Goal: Information Seeking & Learning: Compare options

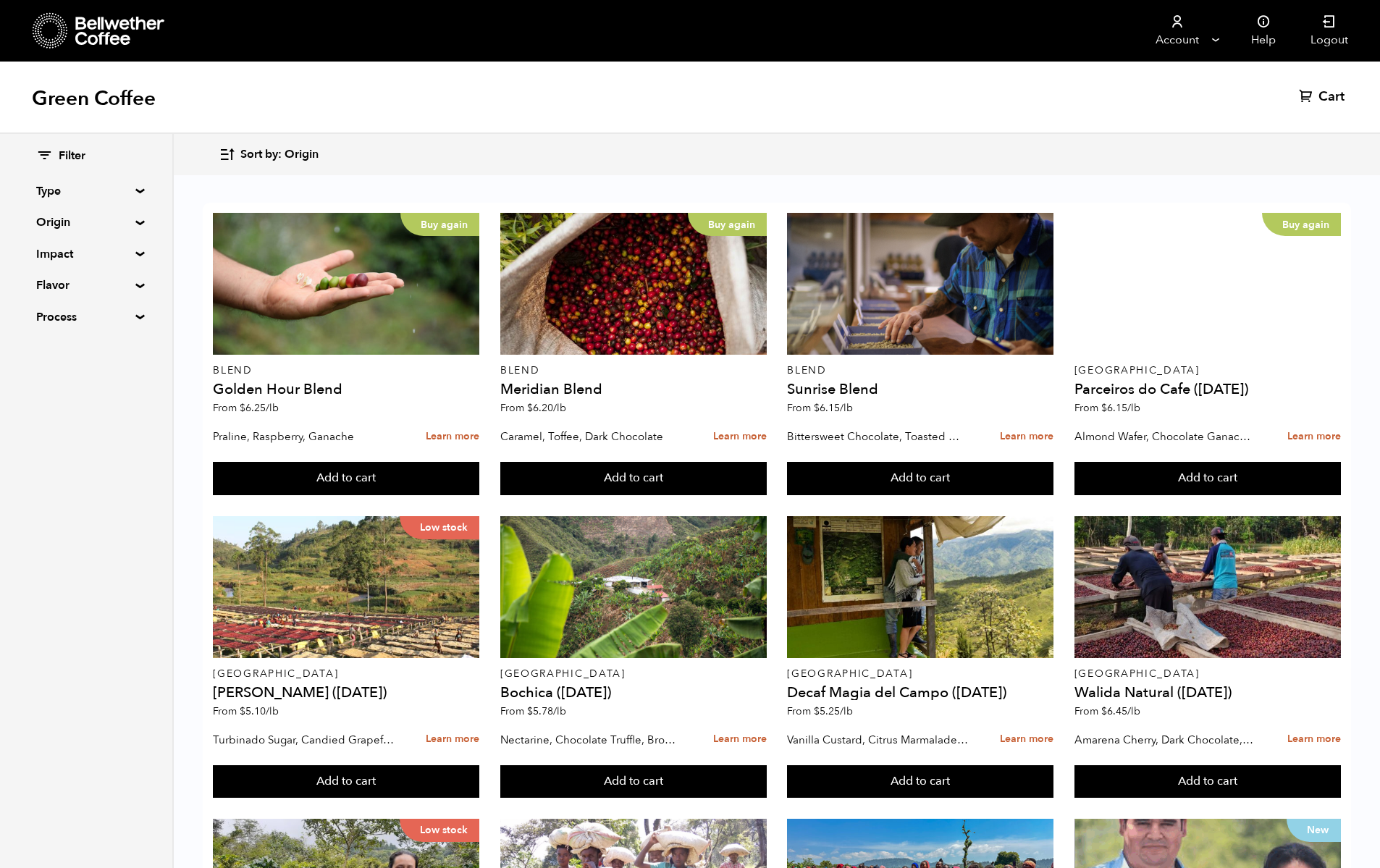
scroll to position [883, 0]
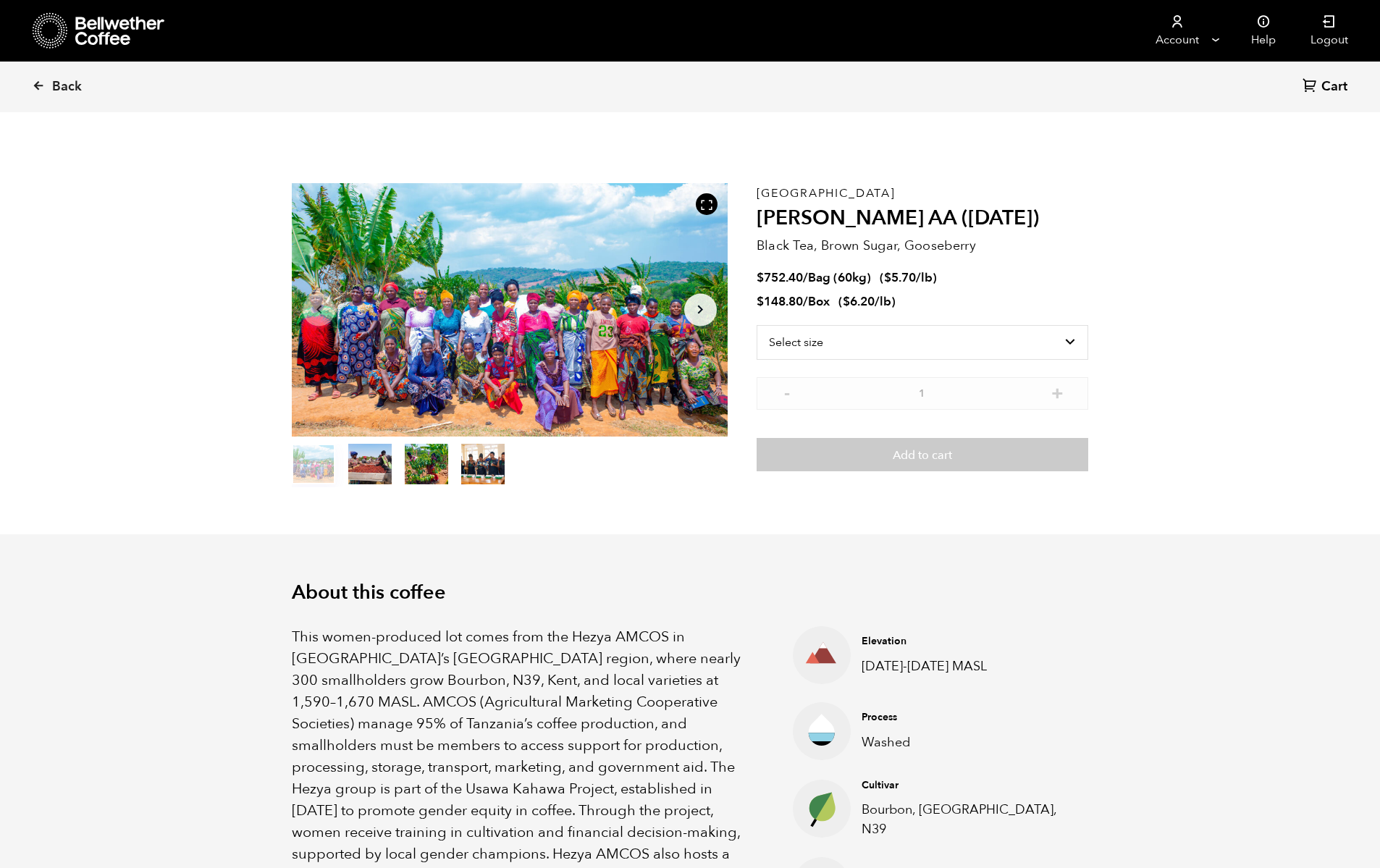
scroll to position [630, 771]
click at [927, 320] on div "Tanzania Usawa Kahawa AA (FEB 25) Black Tea, Brown Sugar, Gooseberry $ 752.40 /…" at bounding box center [922, 335] width 331 height 304
select select "bag-3"
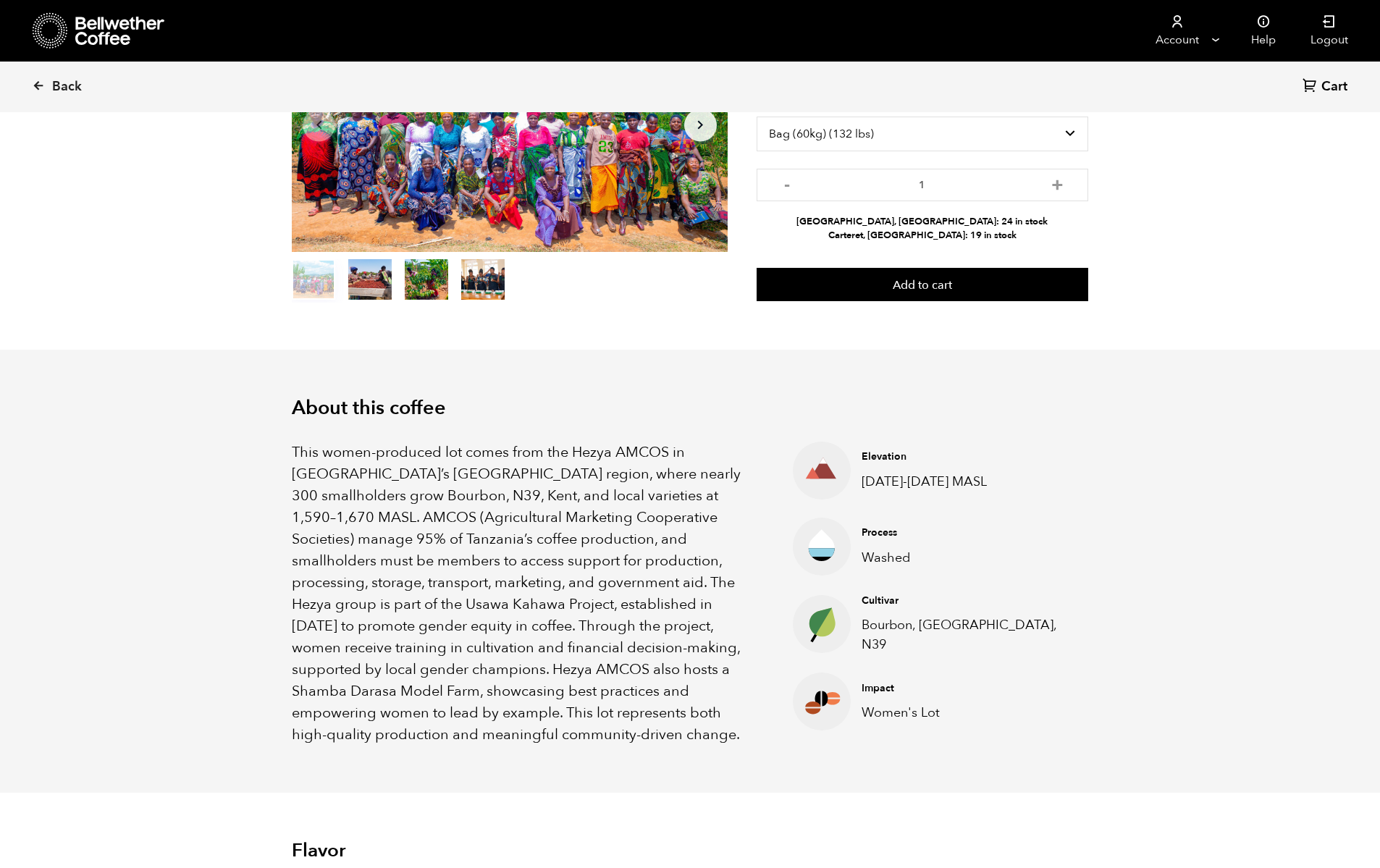
scroll to position [181, 0]
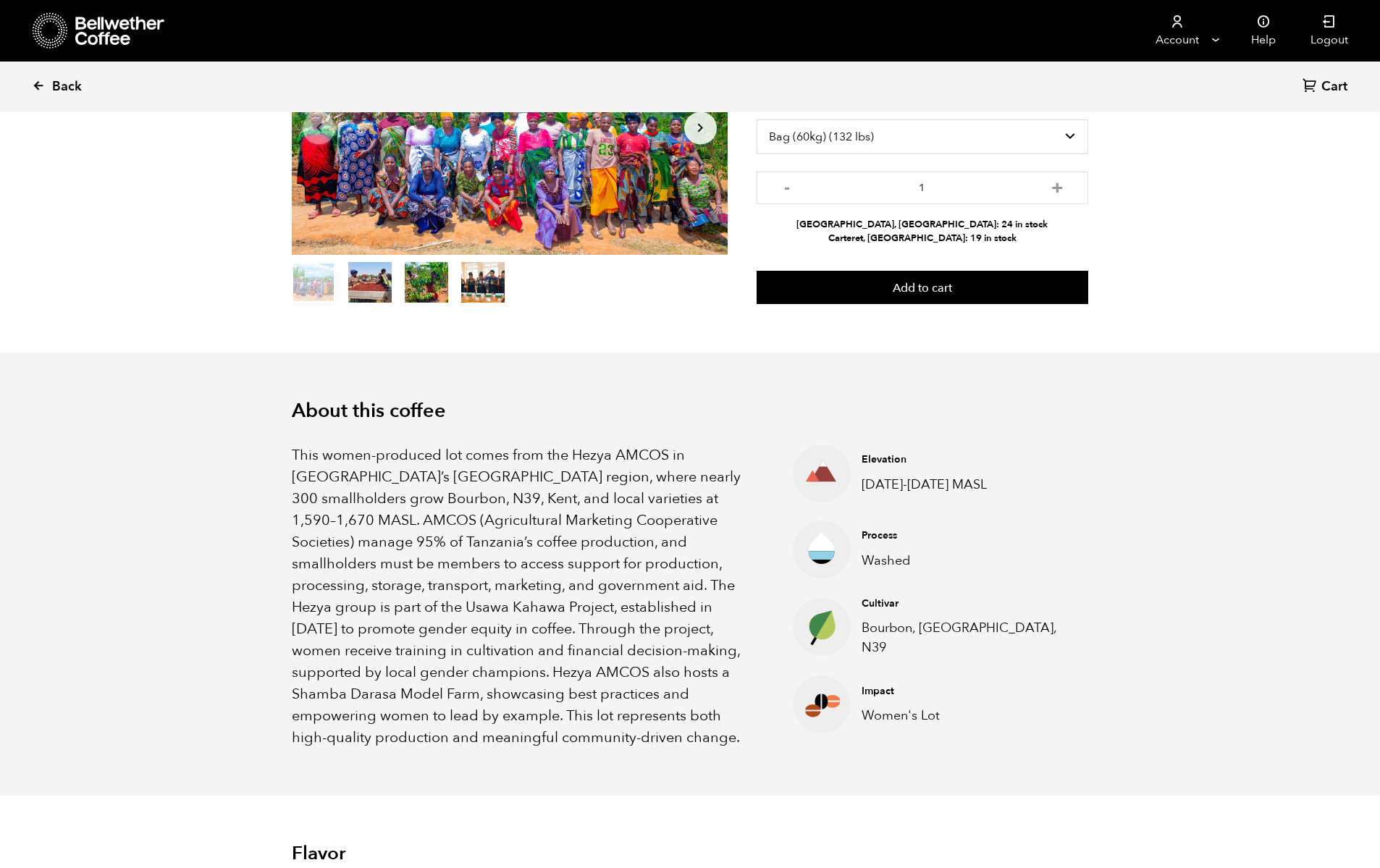
click at [46, 87] on link "Back" at bounding box center [76, 87] width 90 height 49
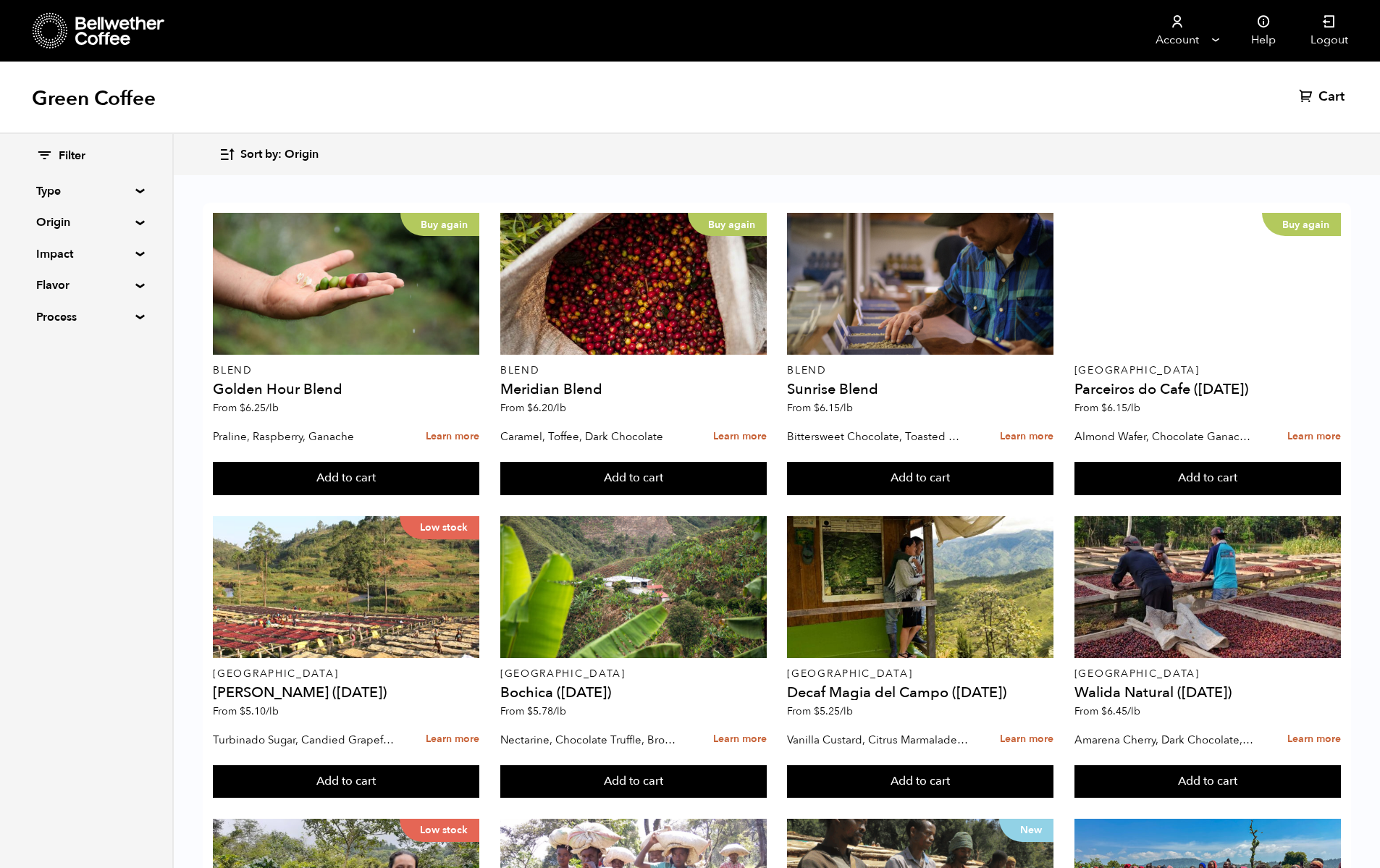
scroll to position [565, 0]
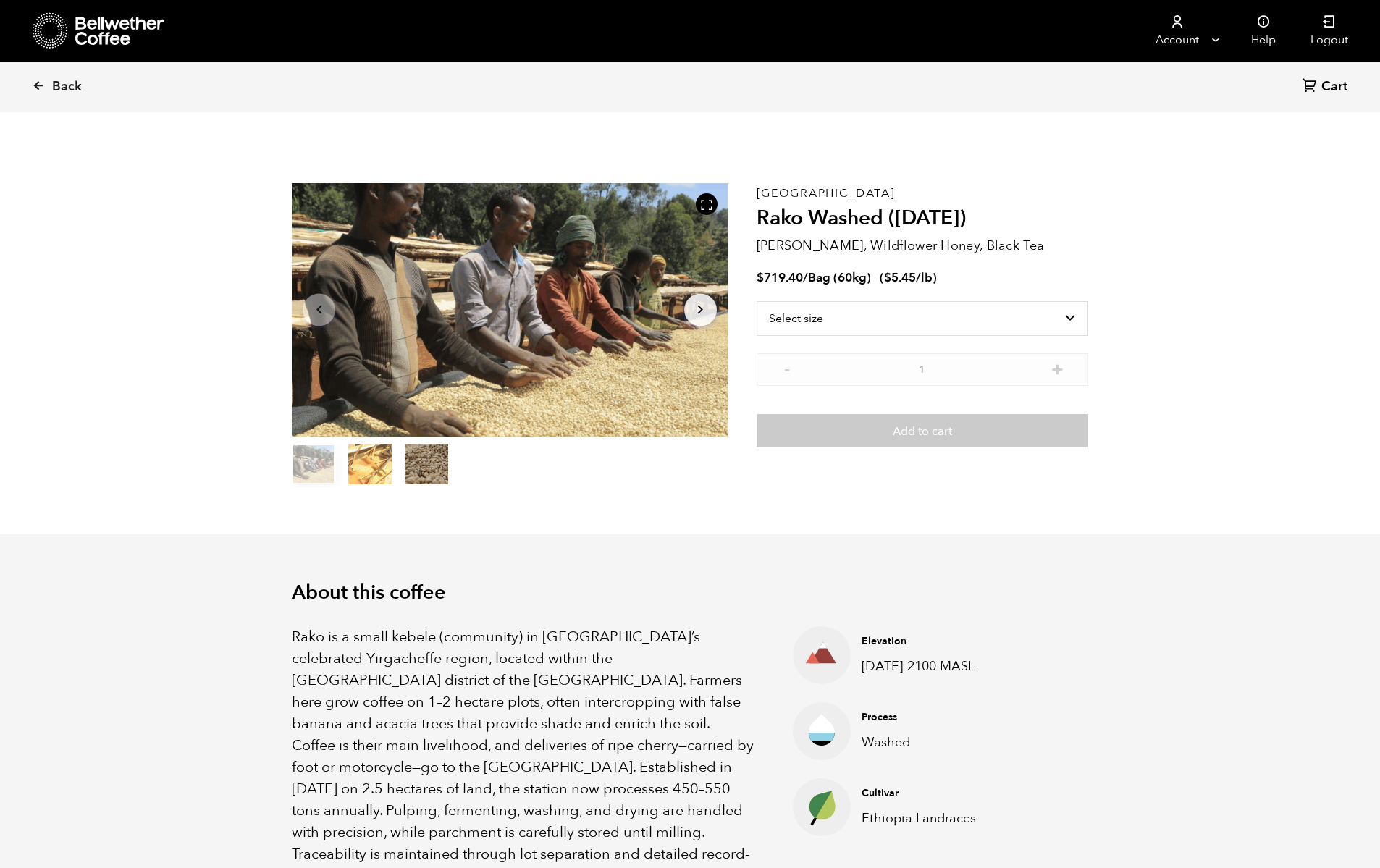
scroll to position [630, 771]
select select "bag-3"
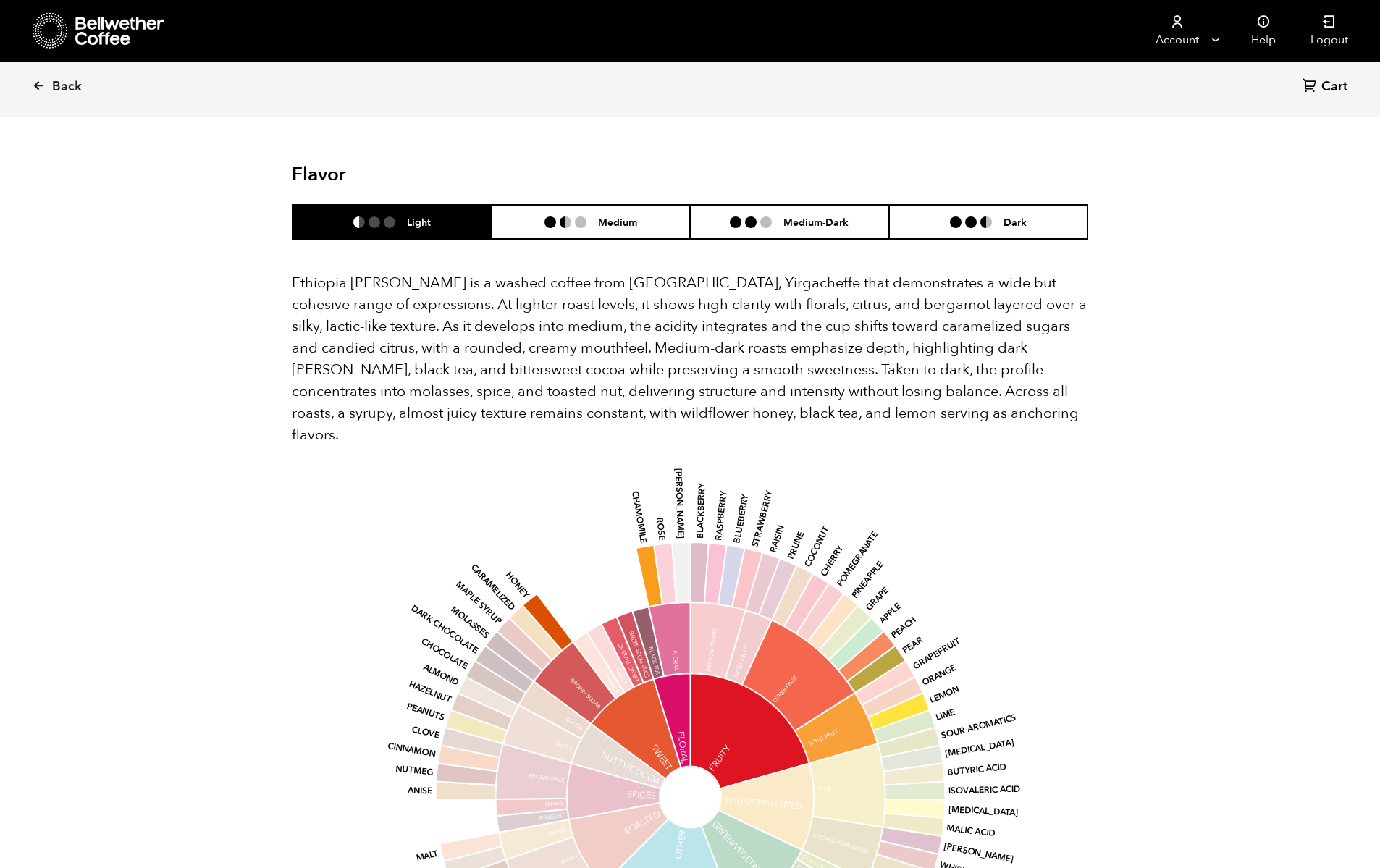
scroll to position [1526, 0]
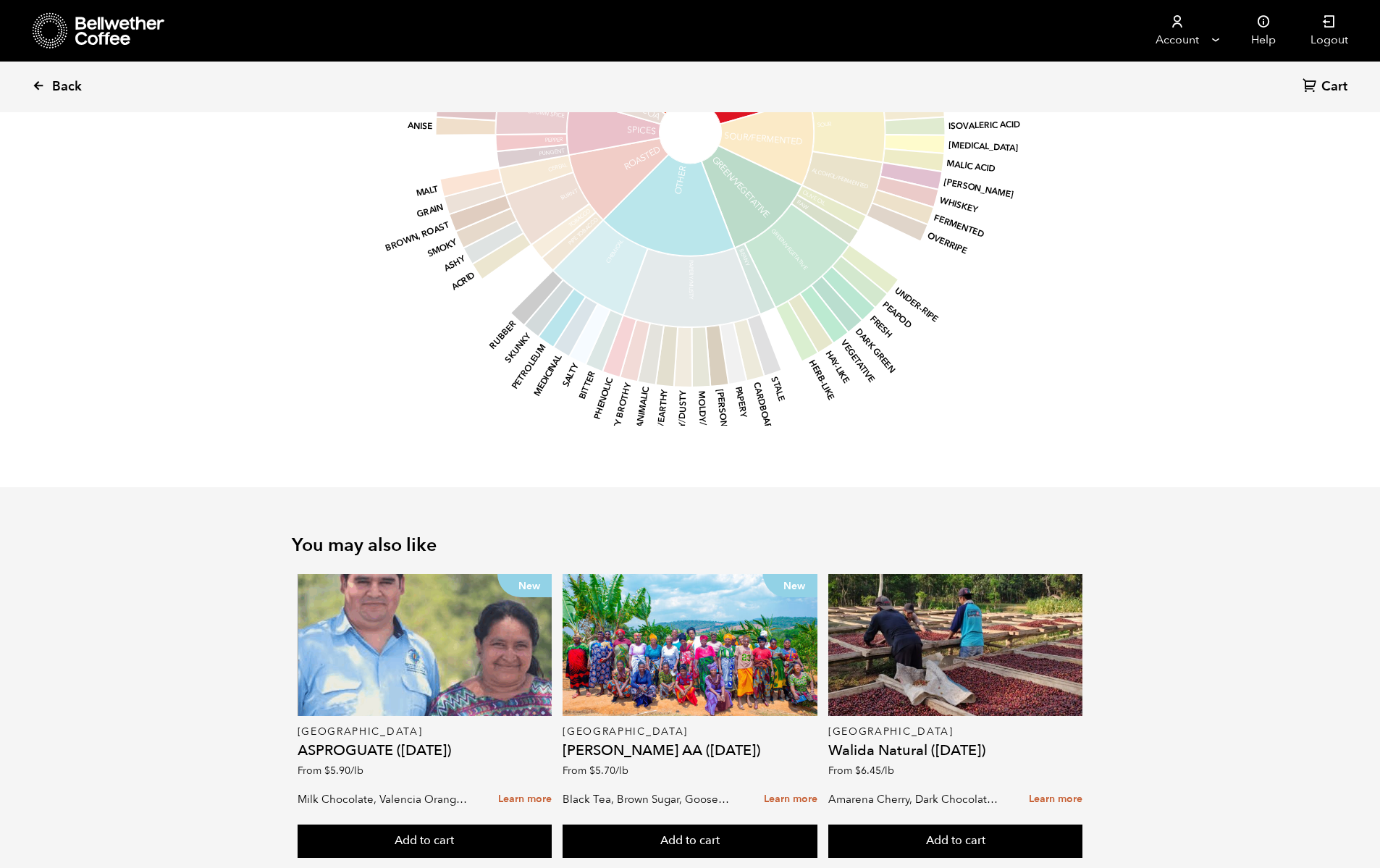
click at [36, 81] on icon at bounding box center [38, 85] width 13 height 13
click at [41, 86] on icon at bounding box center [38, 85] width 13 height 13
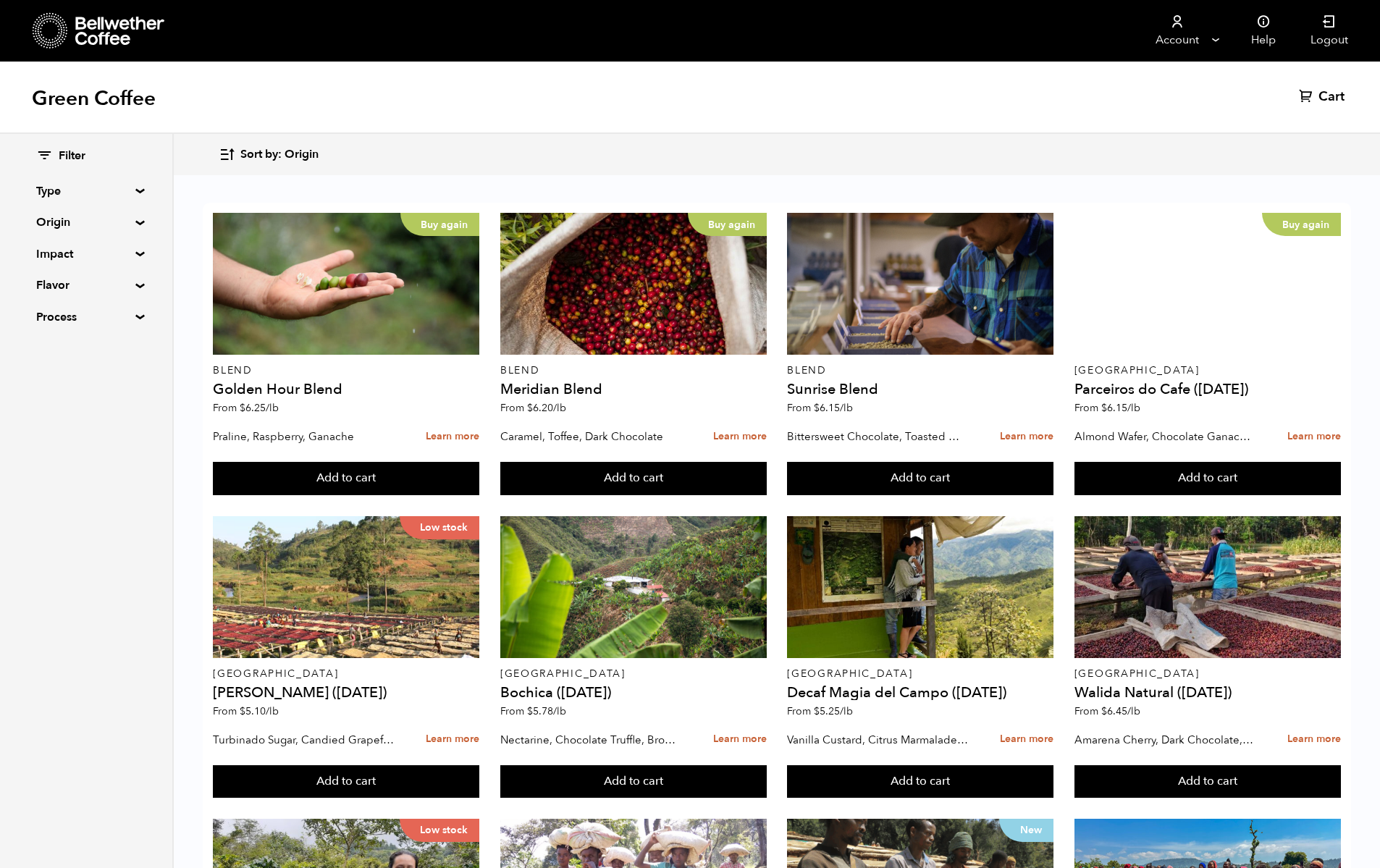
scroll to position [361, 0]
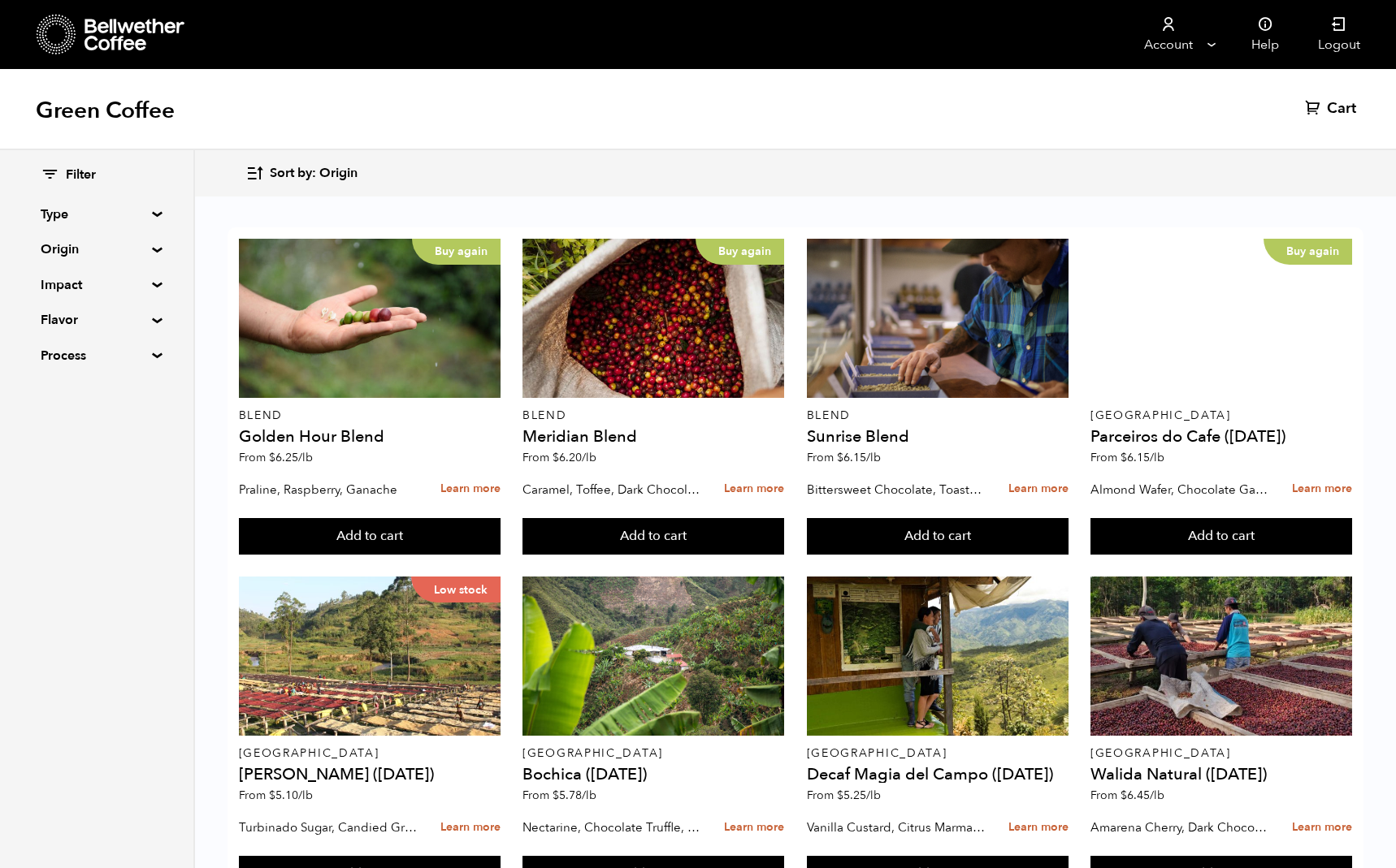
scroll to position [1090, 0]
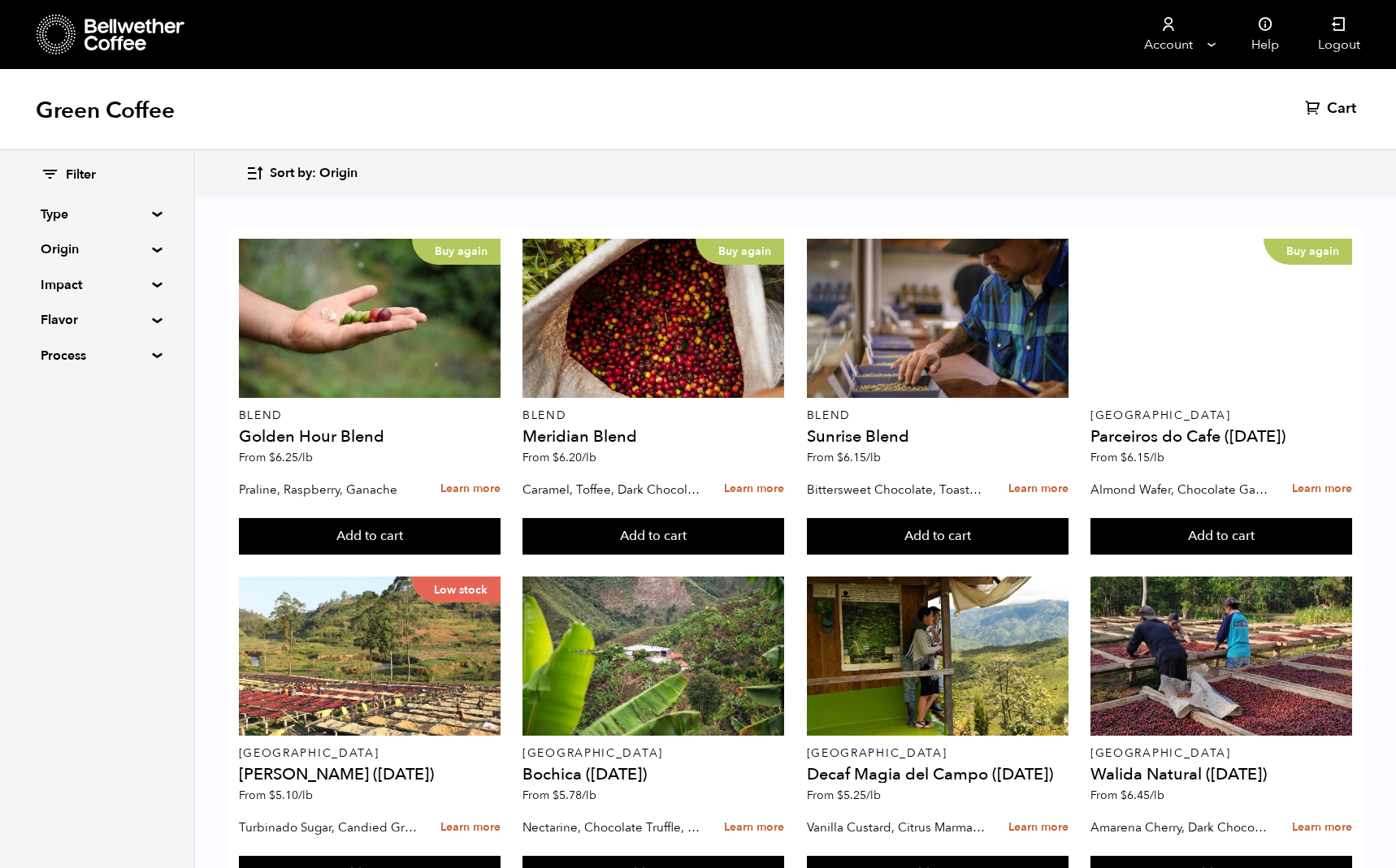
scroll to position [673, 0]
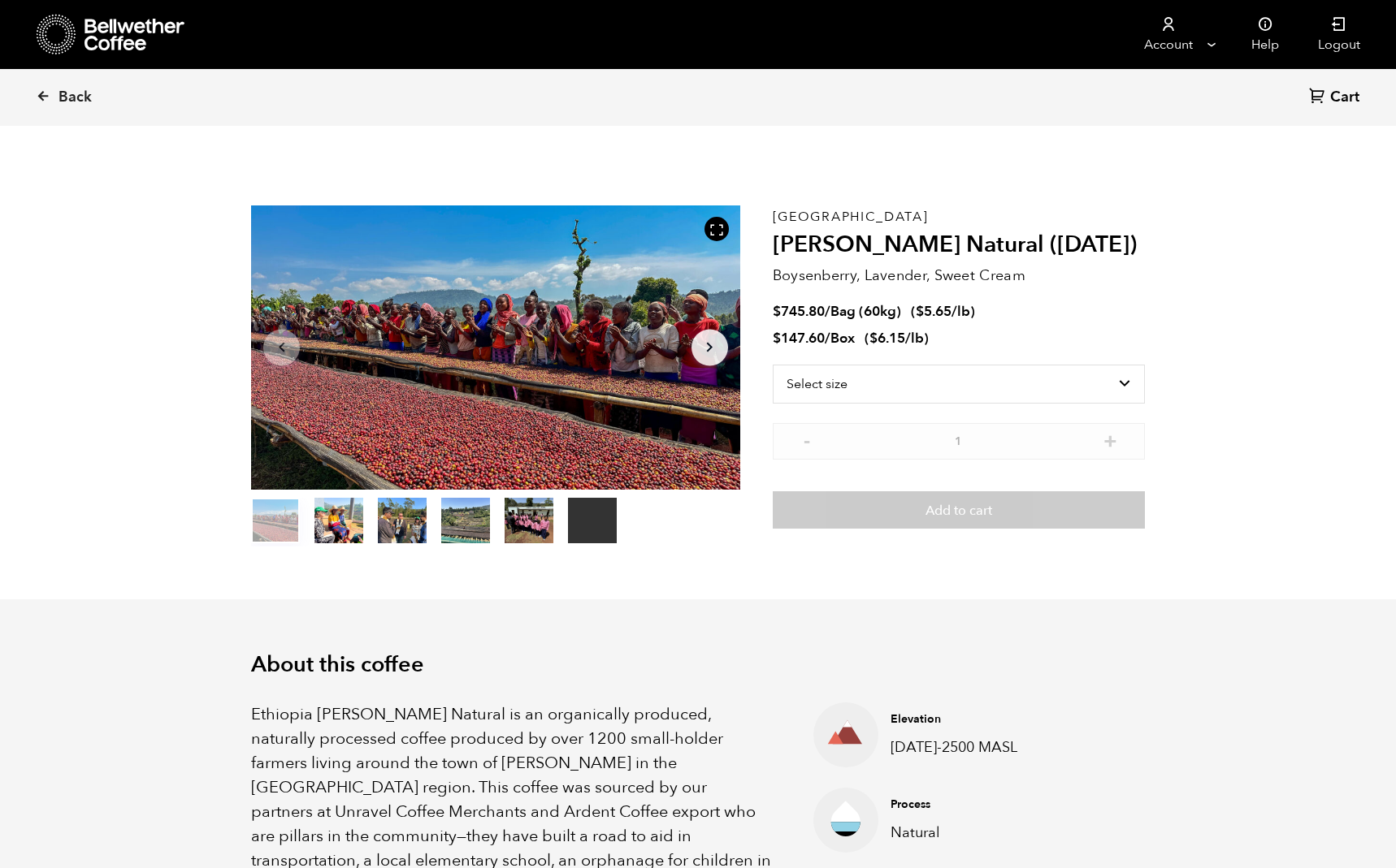
scroll to position [707, 866]
select select "bag-3"
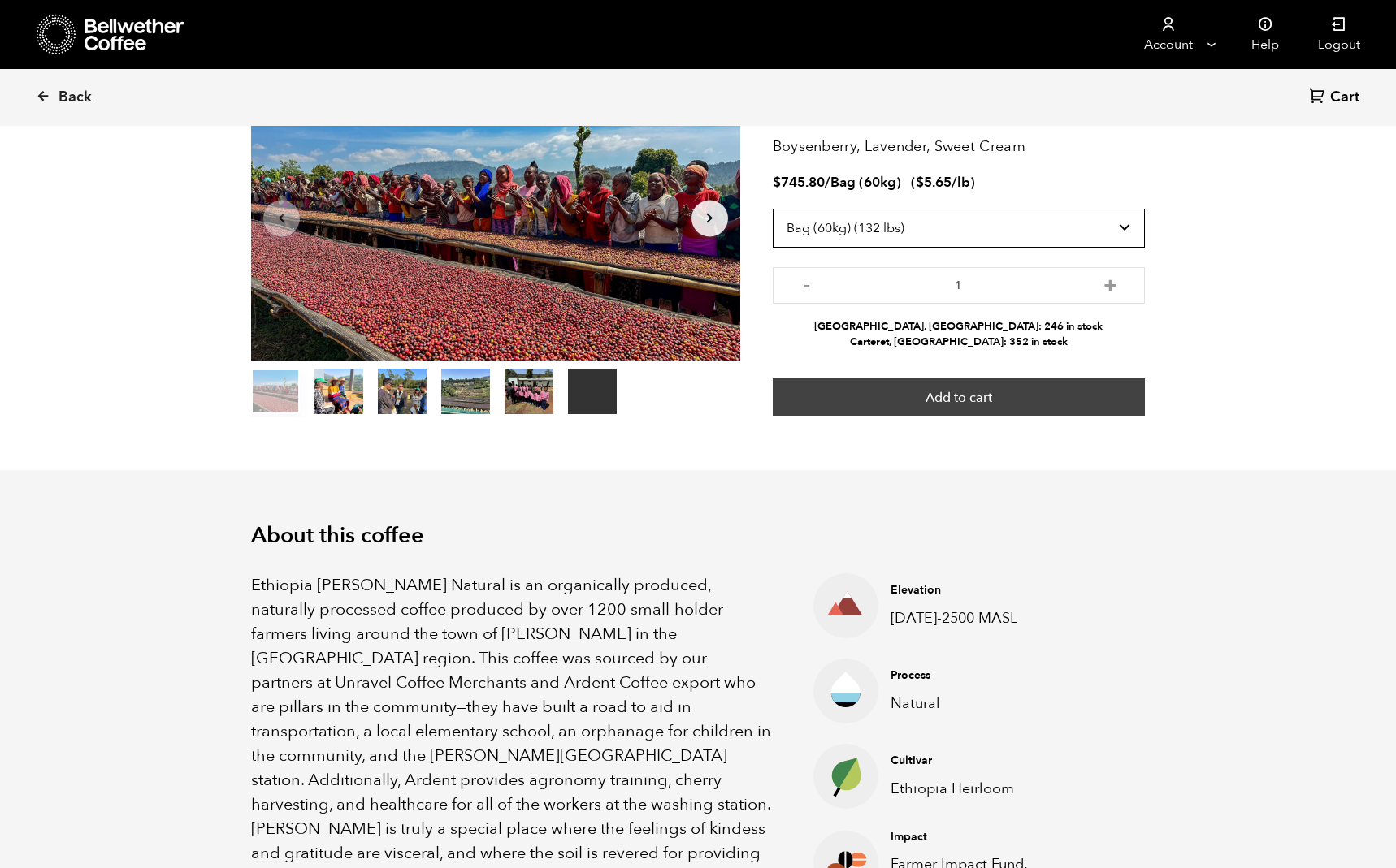
scroll to position [0, 0]
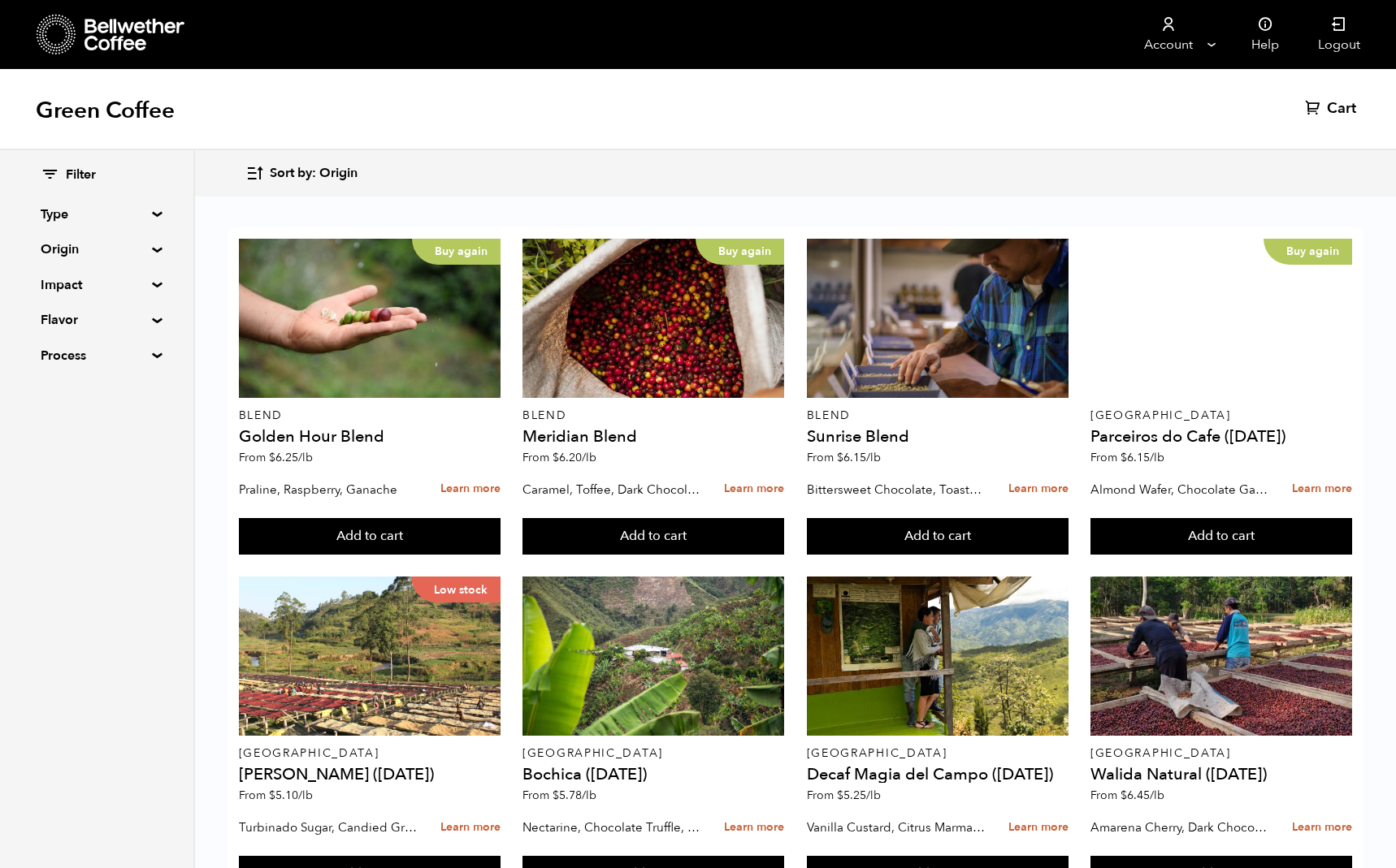
scroll to position [493, 0]
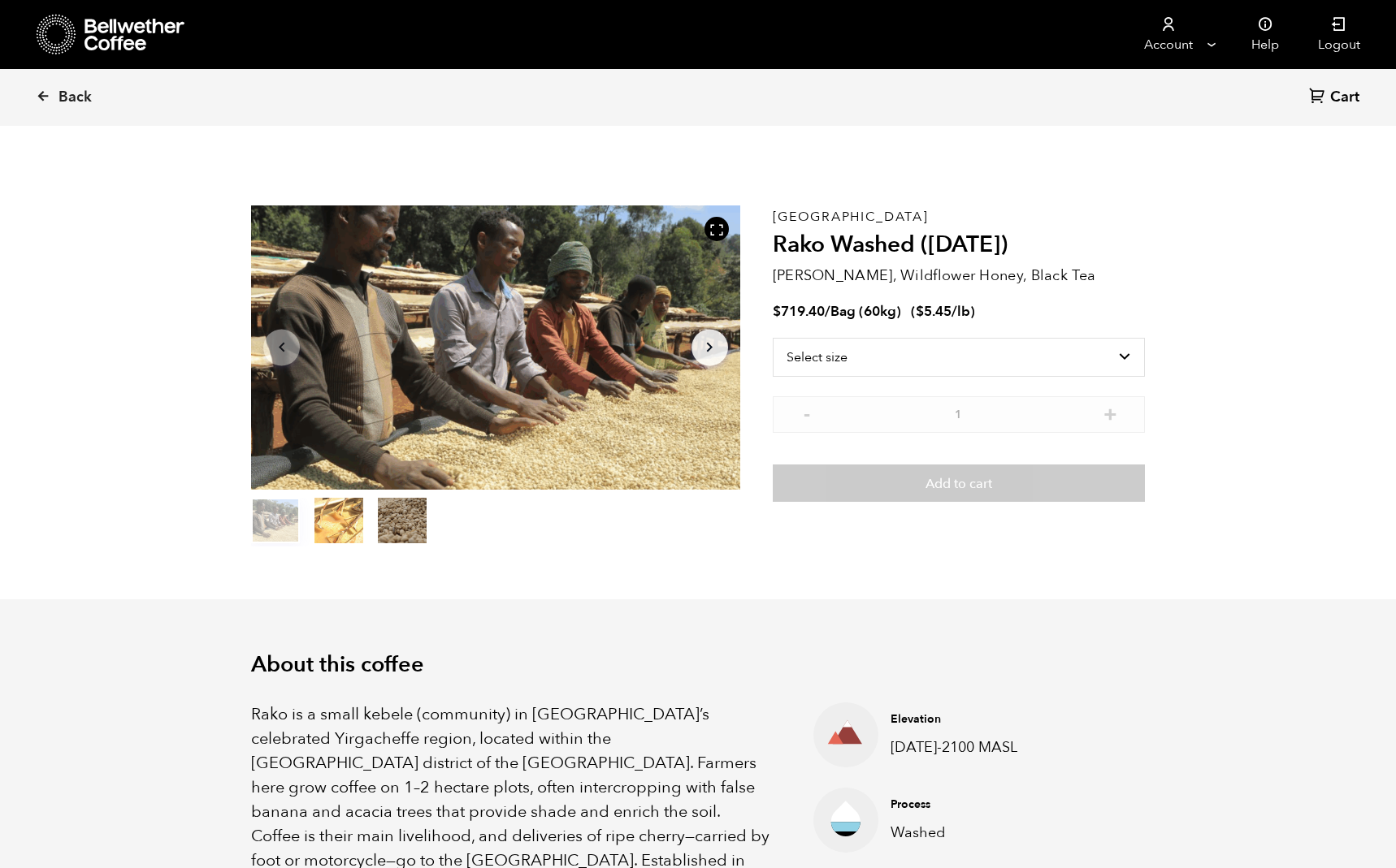
scroll to position [707, 866]
select select "bag-3"
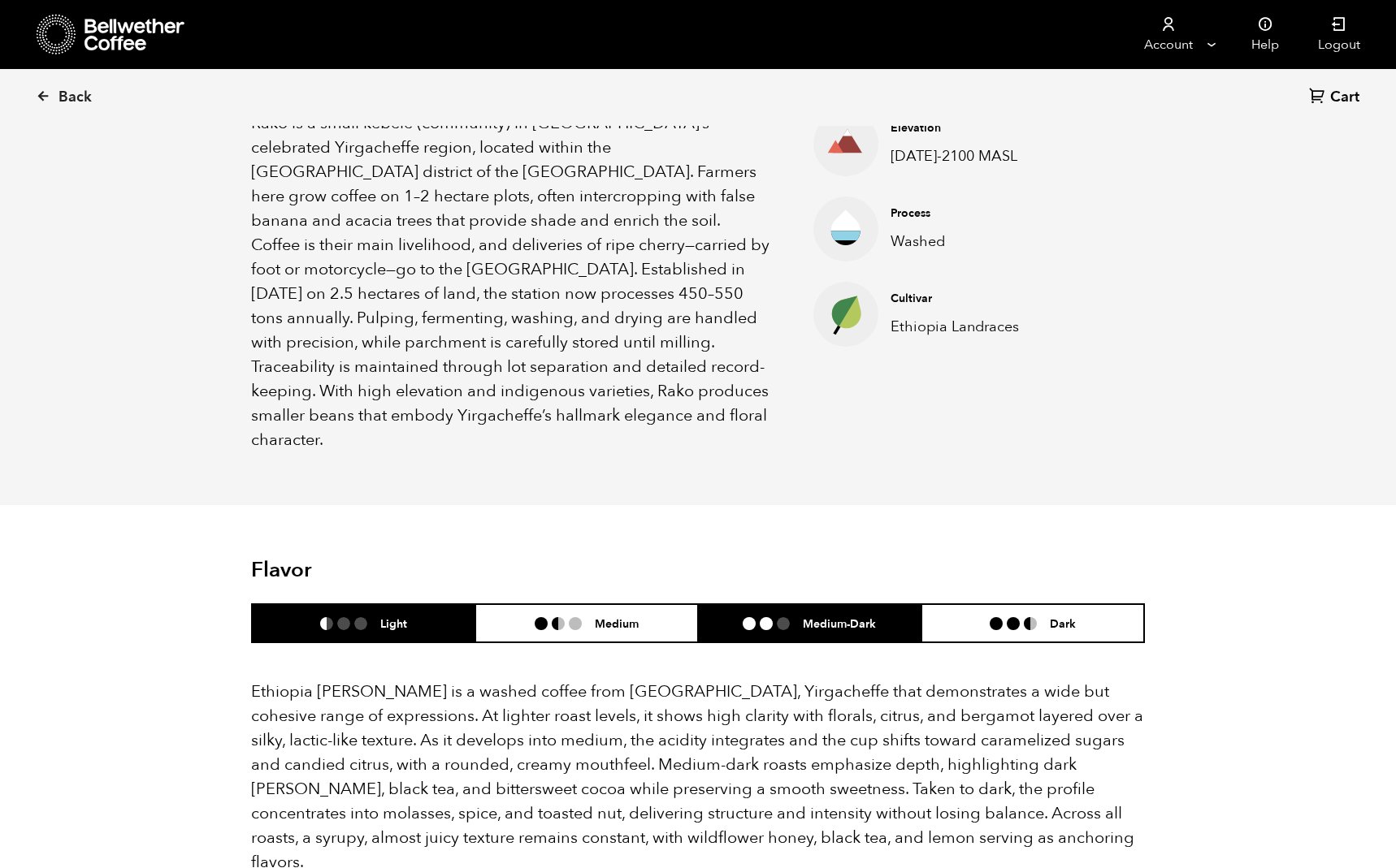
scroll to position [0, 0]
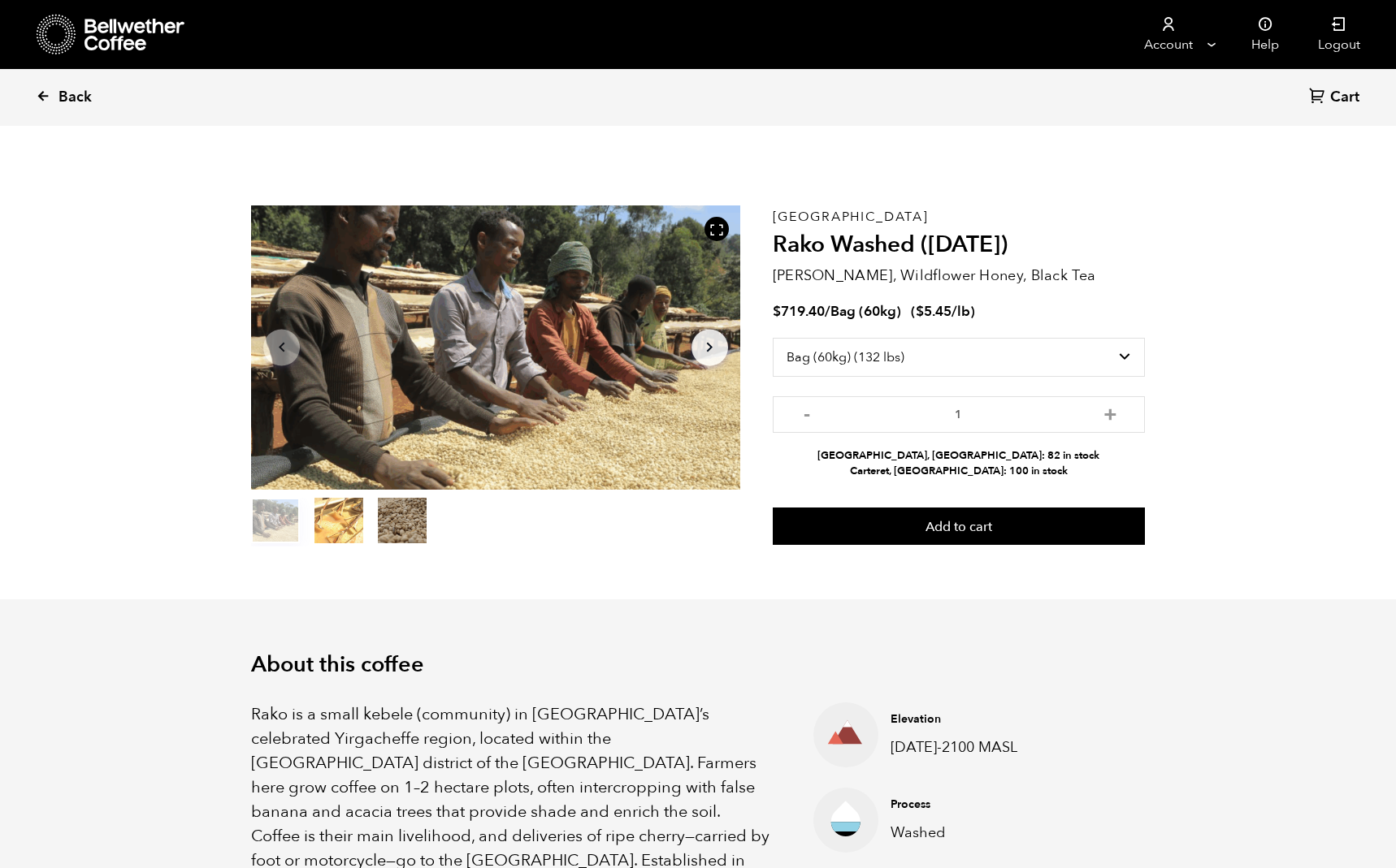
click at [90, 100] on span "Back" at bounding box center [75, 97] width 33 height 20
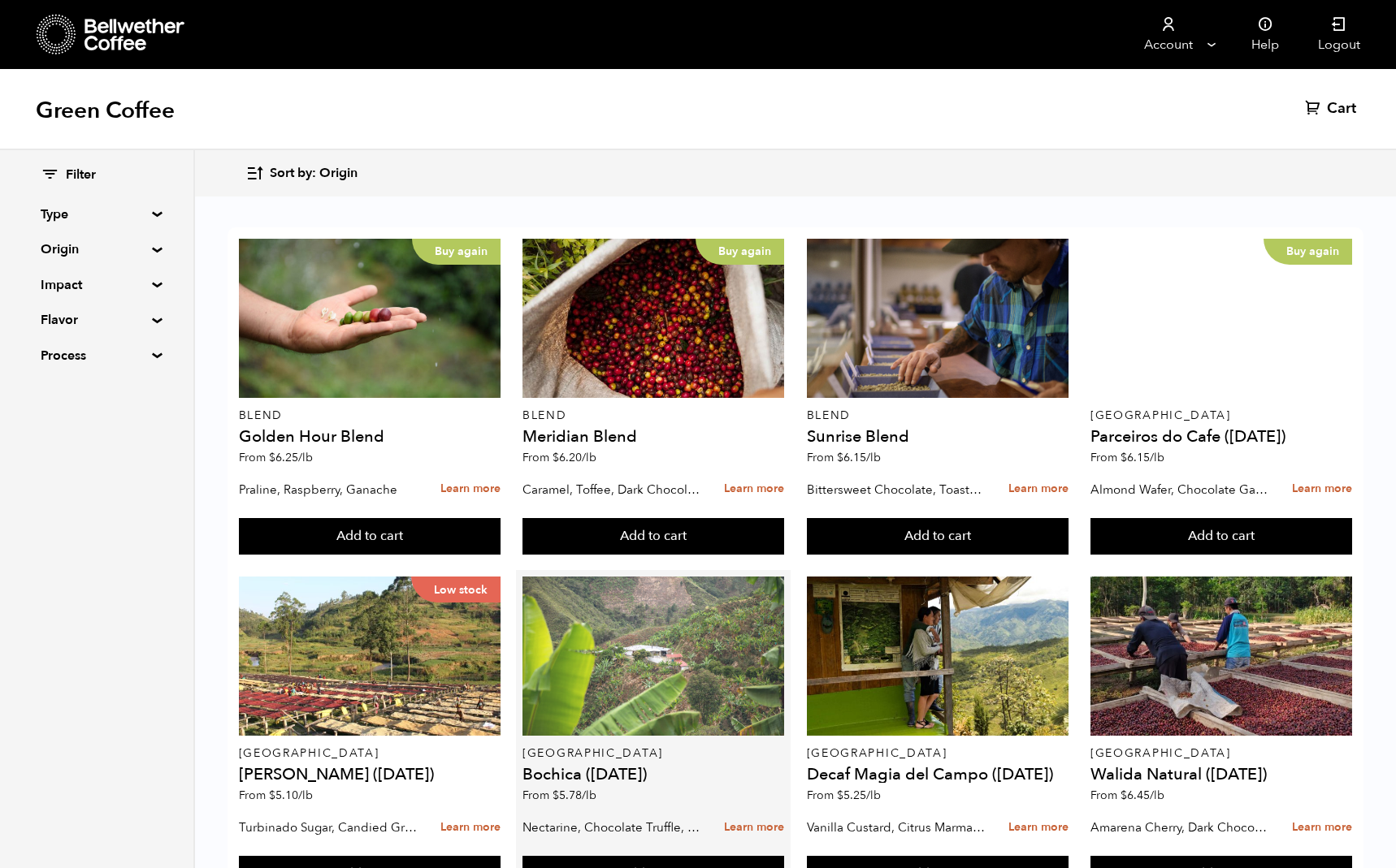
click at [594, 672] on div at bounding box center [653, 657] width 262 height 159
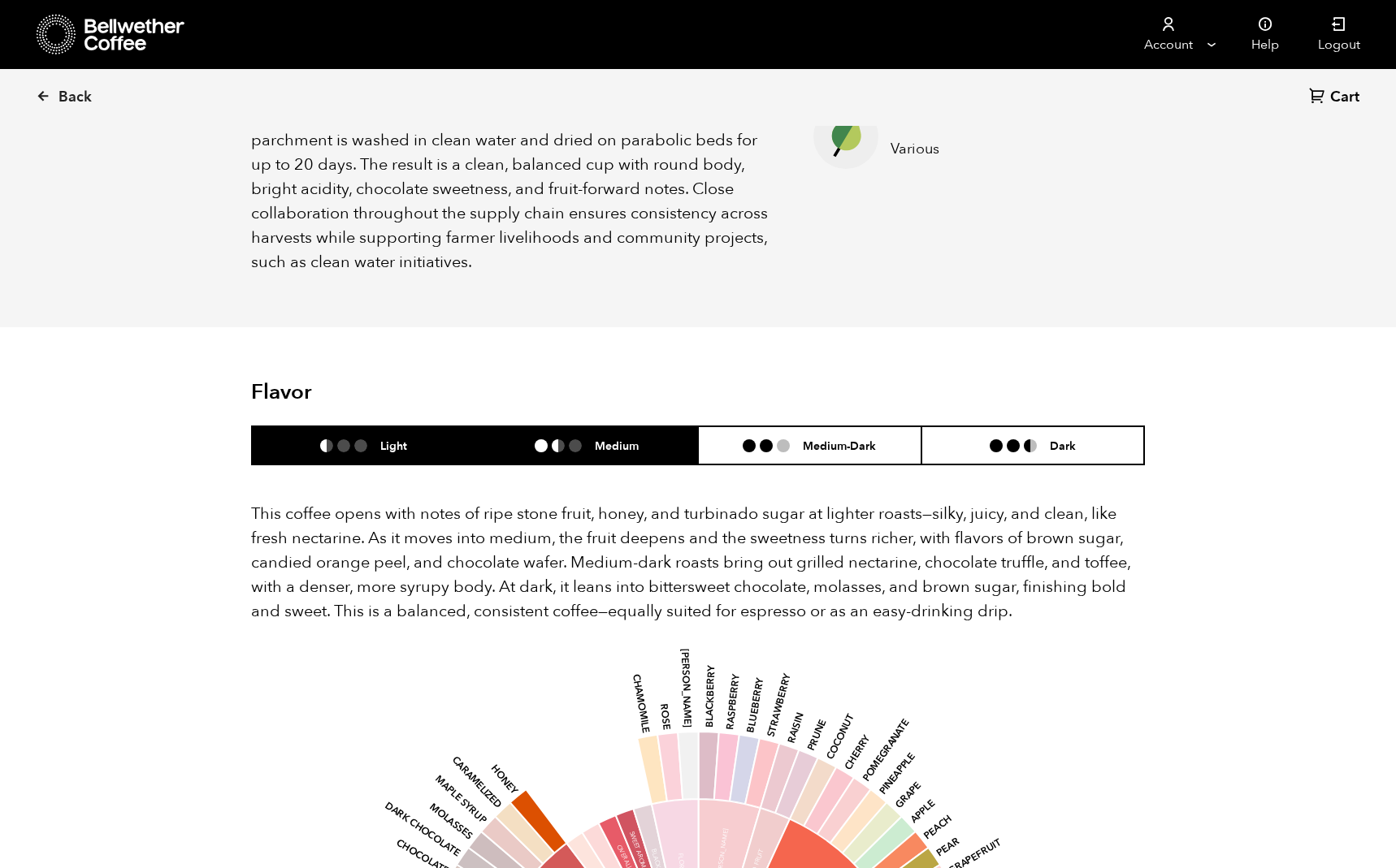
scroll to position [231, 0]
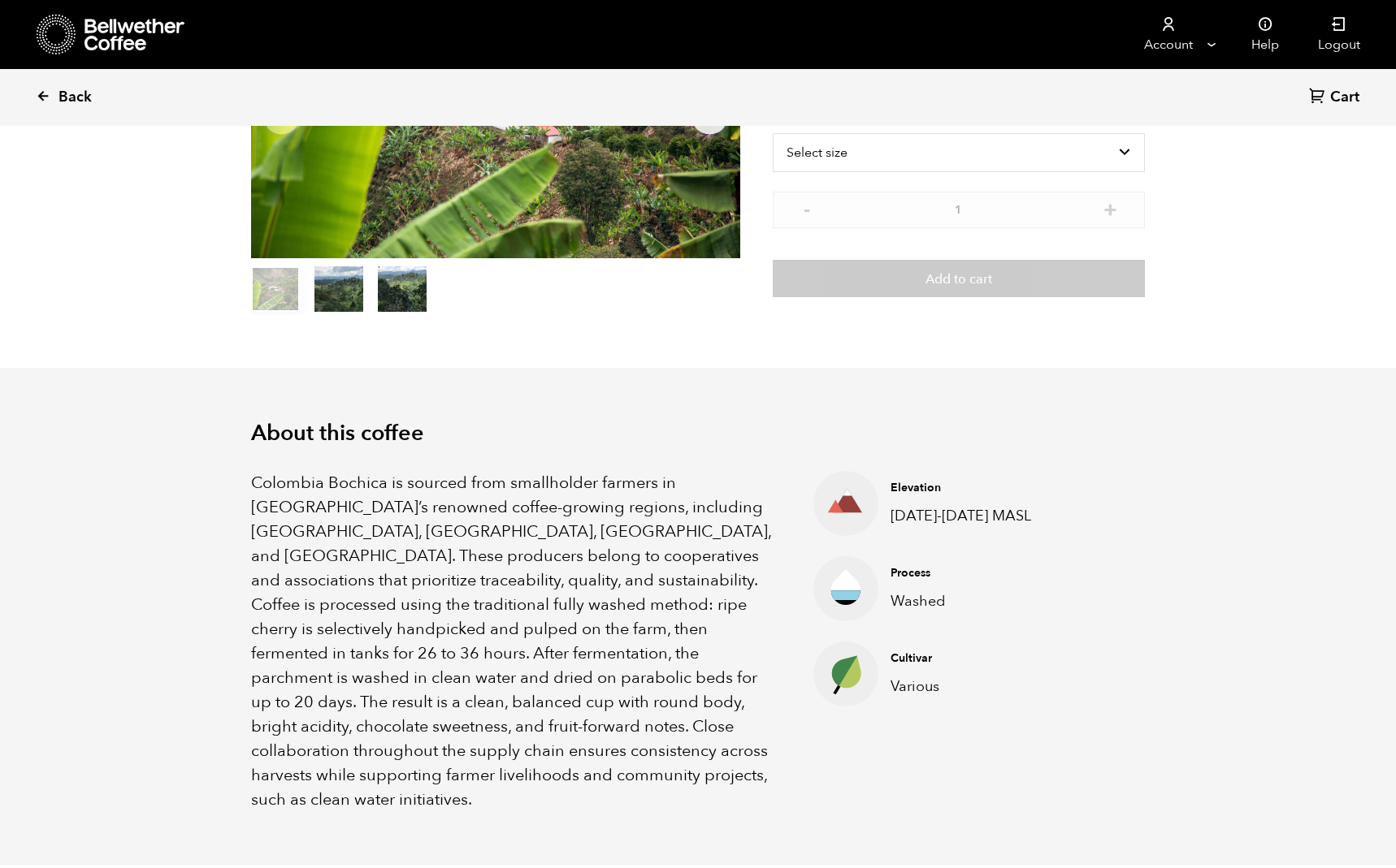
click at [57, 102] on link "Back" at bounding box center [86, 98] width 101 height 55
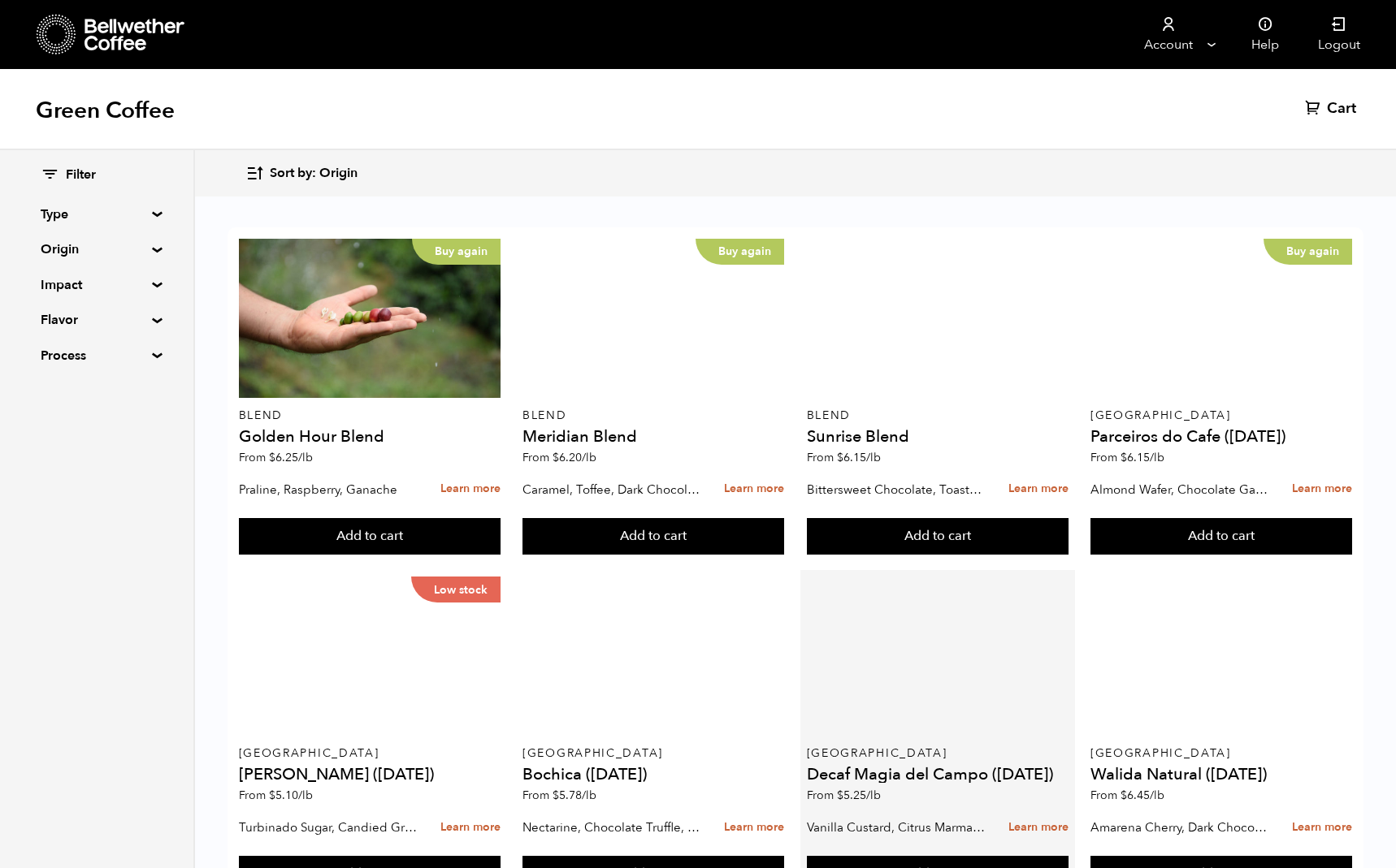
scroll to position [295, 0]
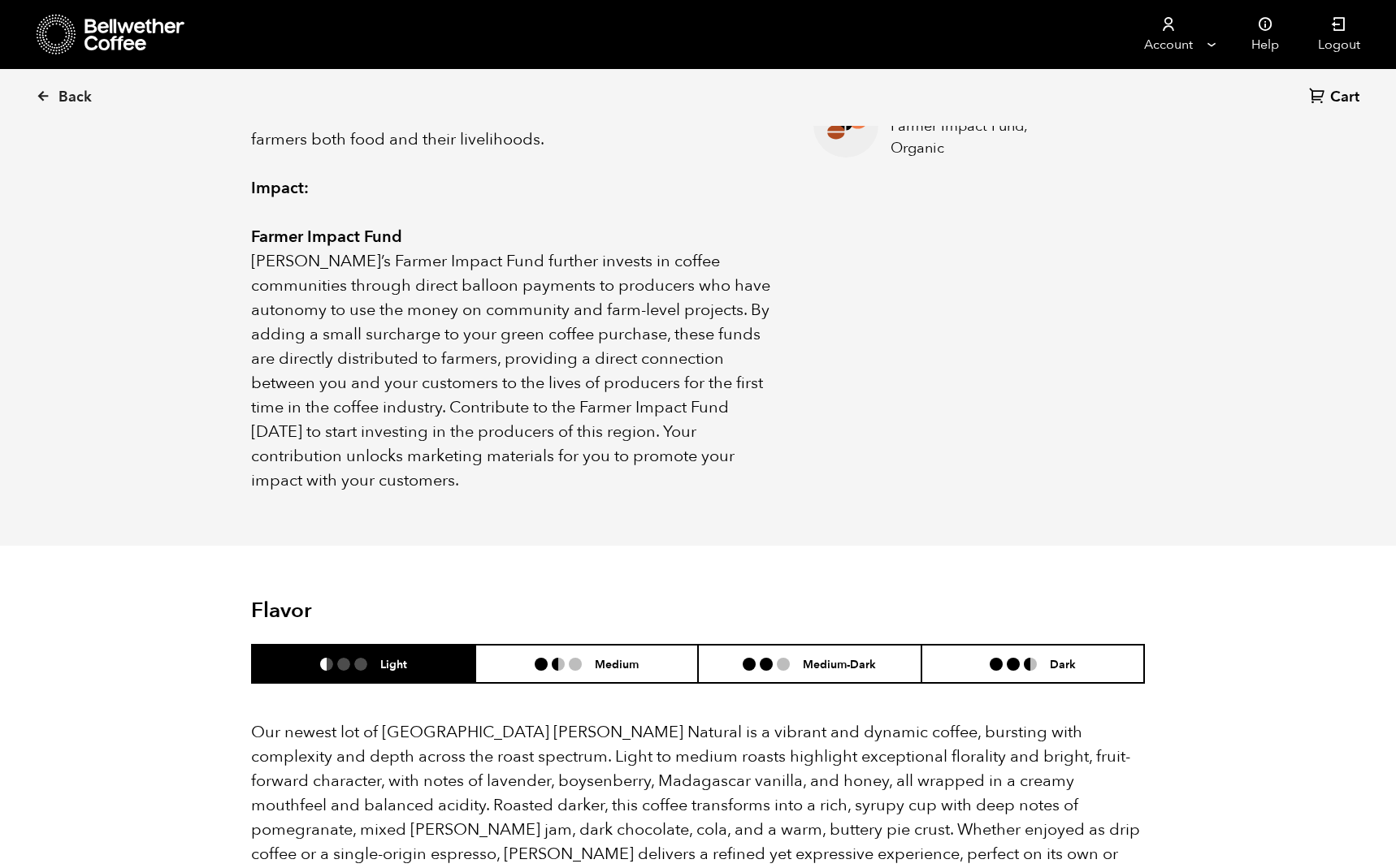
scroll to position [986, 0]
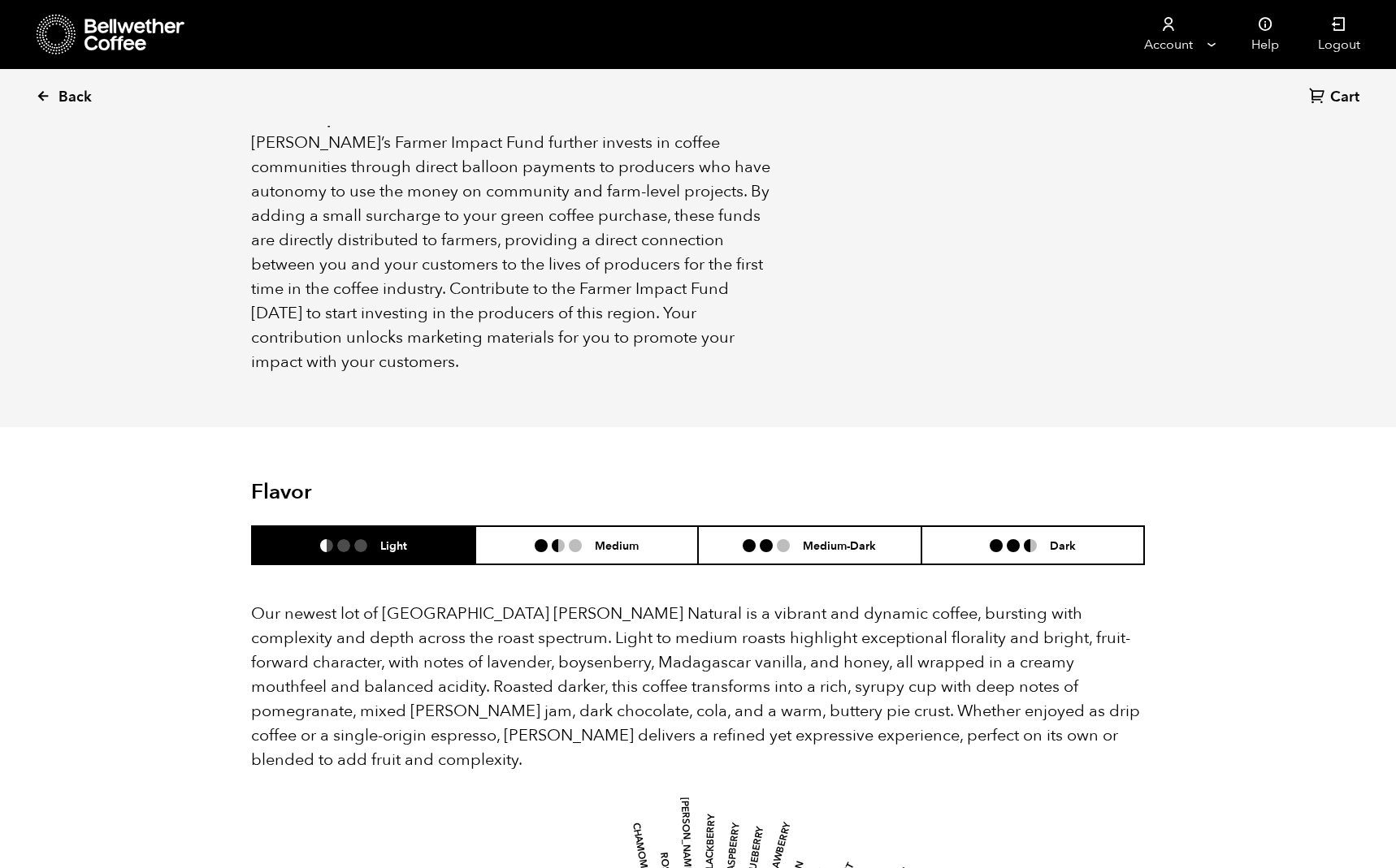
click at [82, 97] on span "Back" at bounding box center [75, 97] width 33 height 20
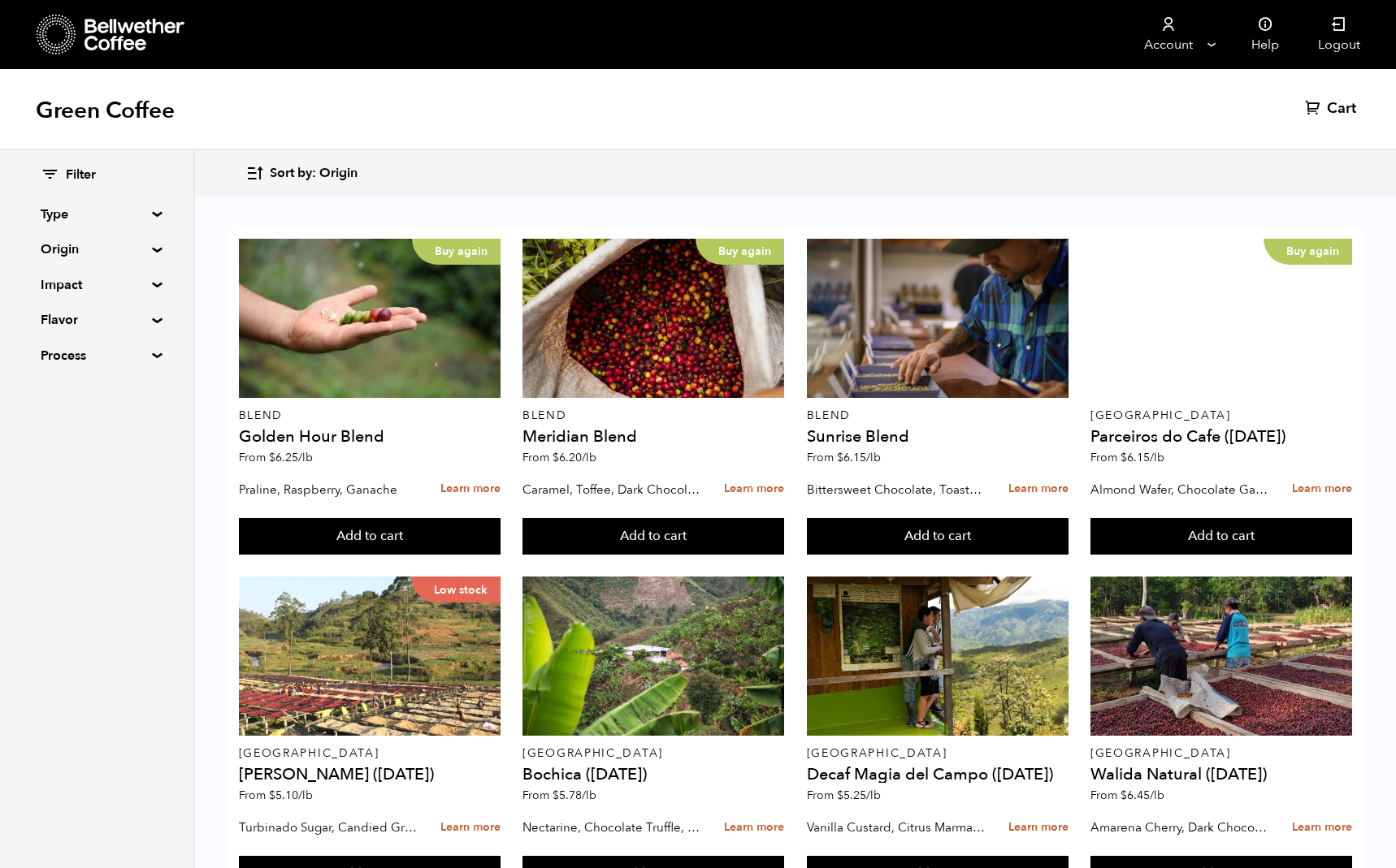
scroll to position [835, 0]
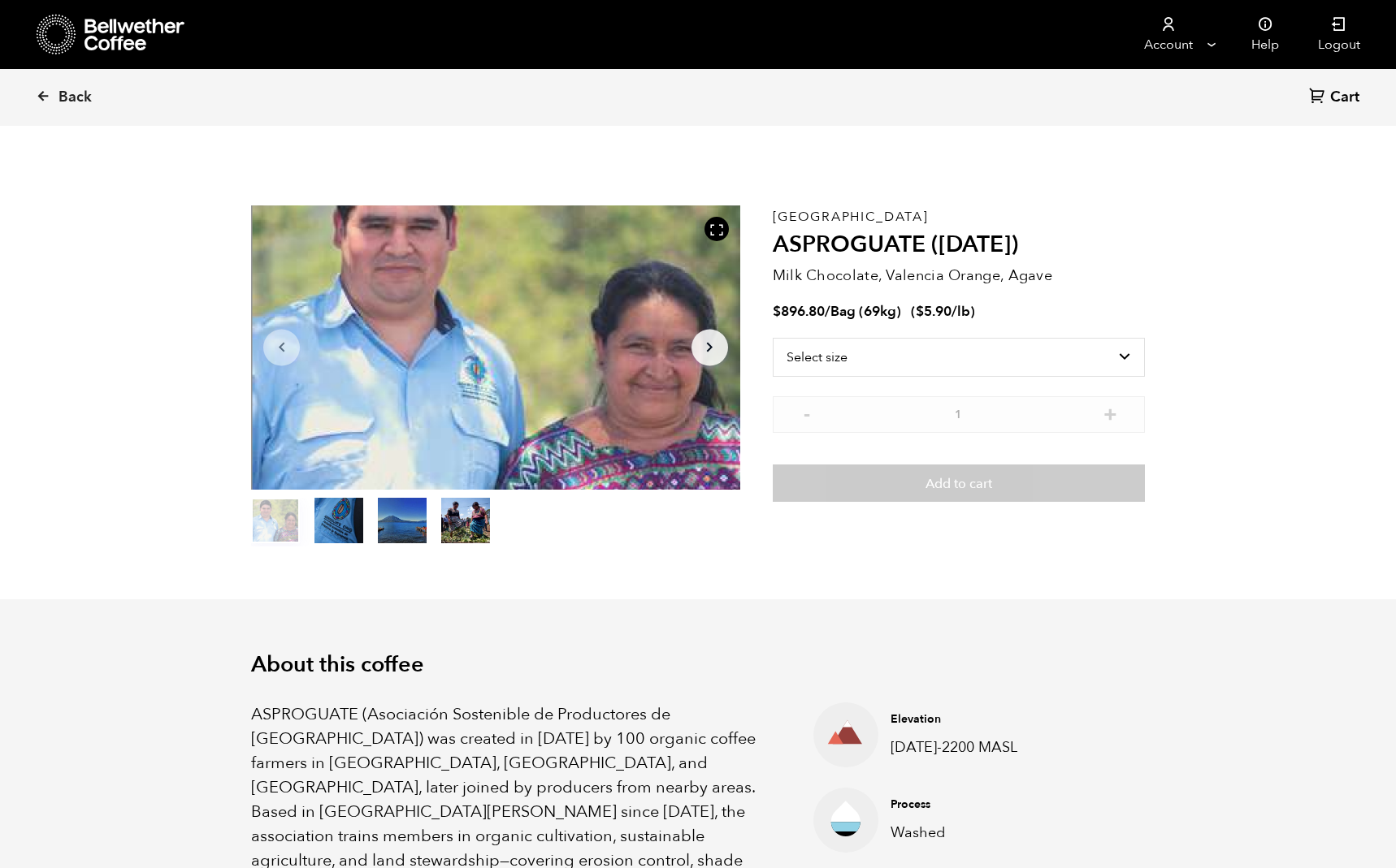
scroll to position [707, 866]
select select "bag-2"
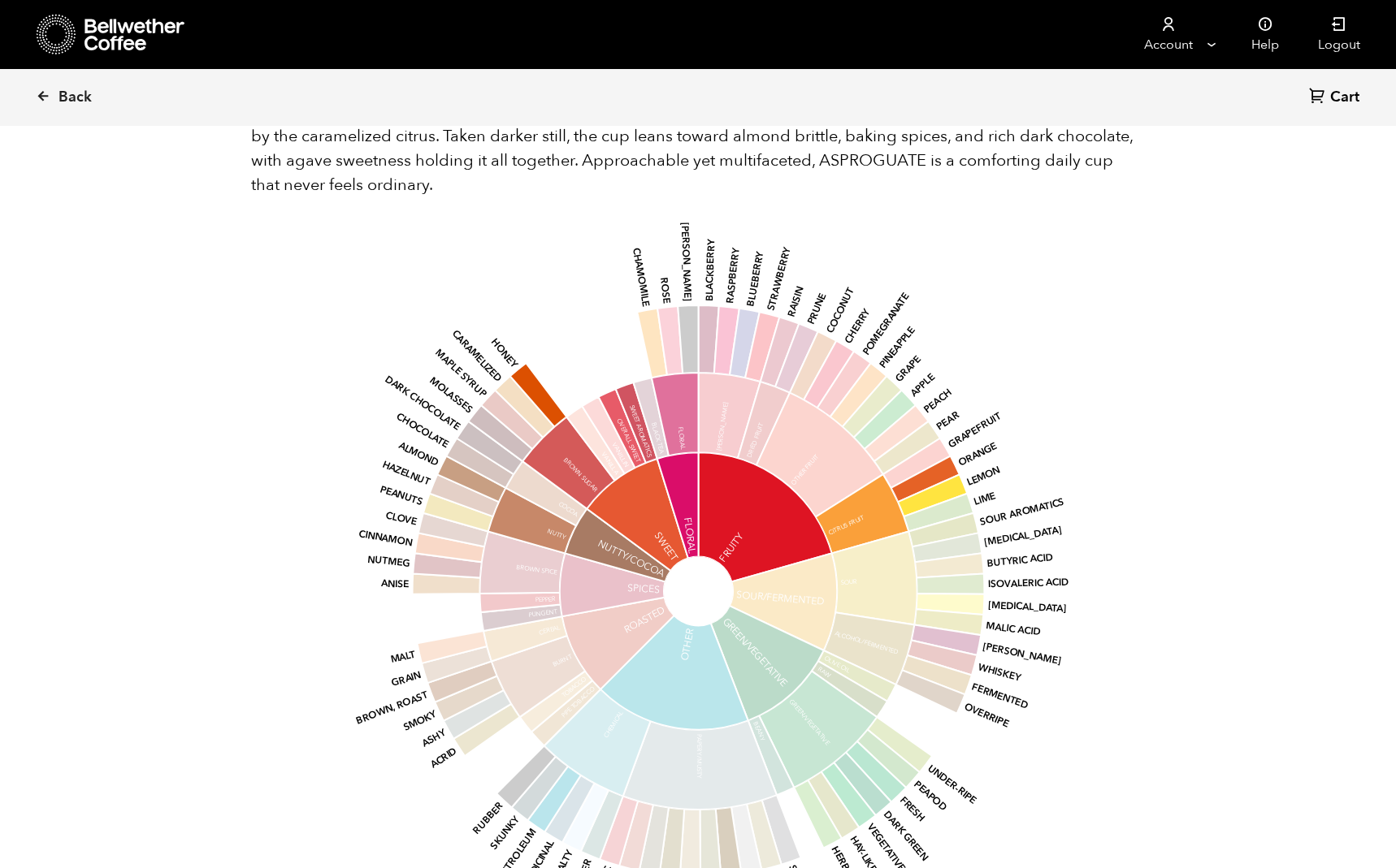
scroll to position [955, 0]
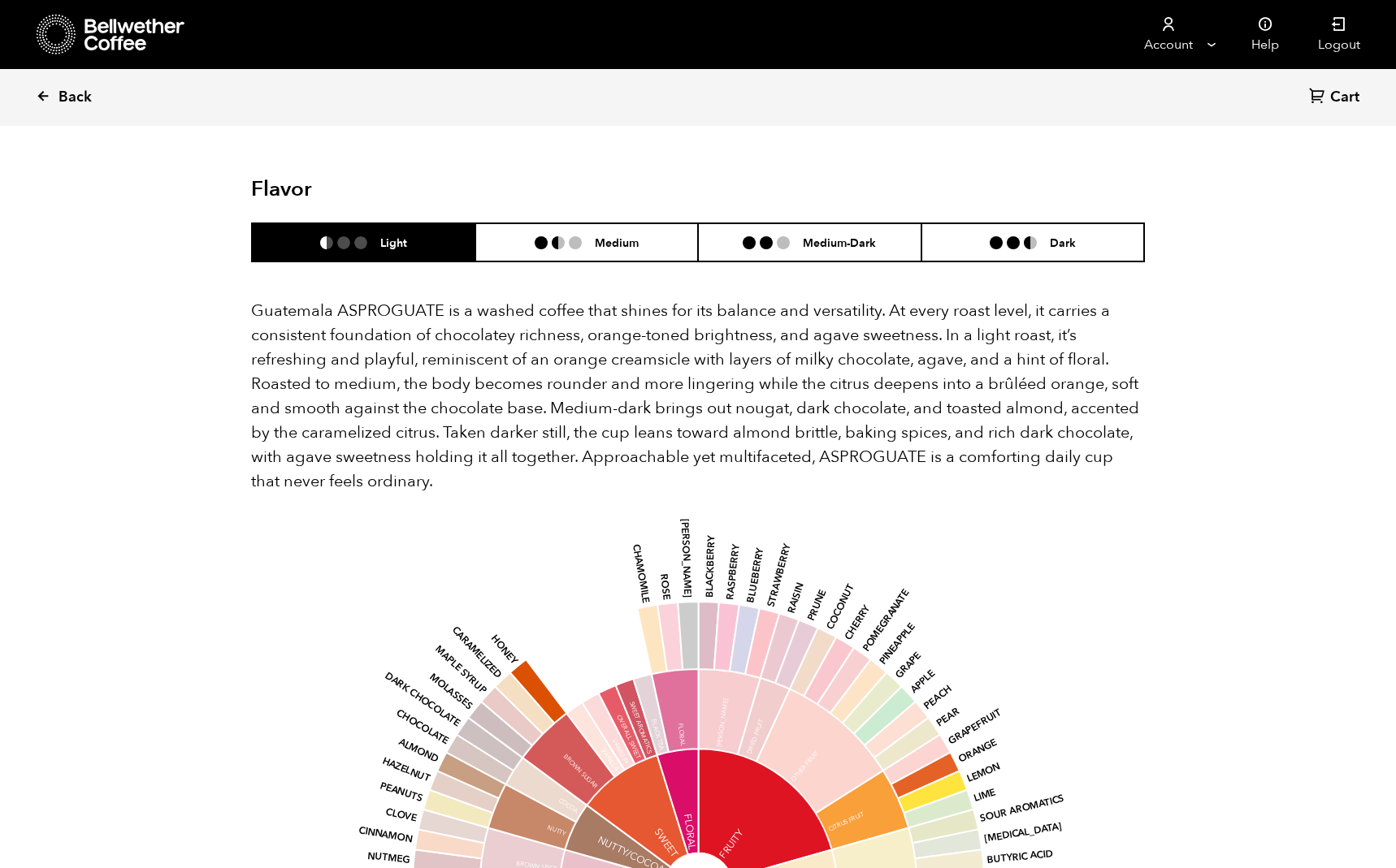
click at [72, 96] on span "Back" at bounding box center [75, 97] width 33 height 20
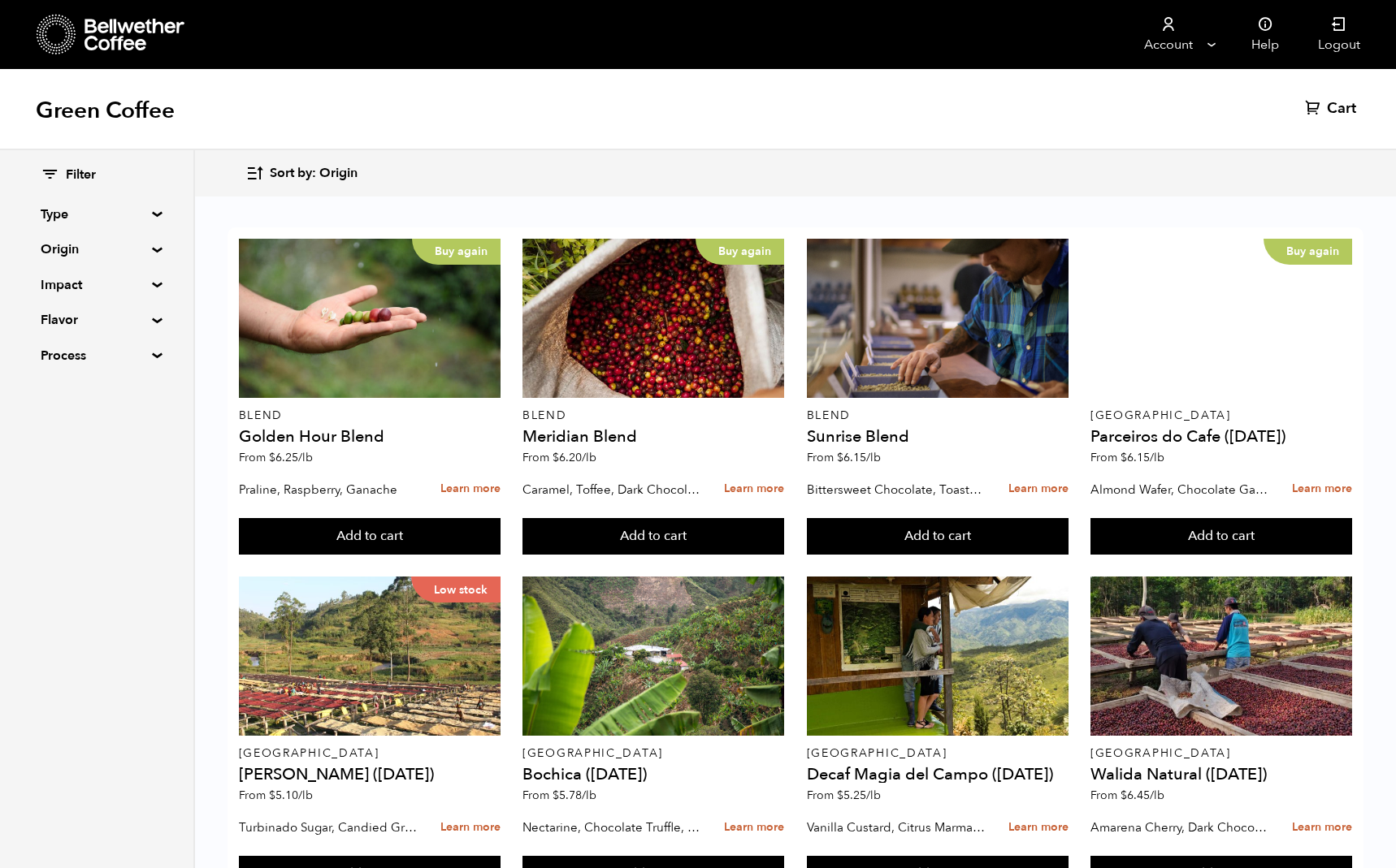
scroll to position [762, 0]
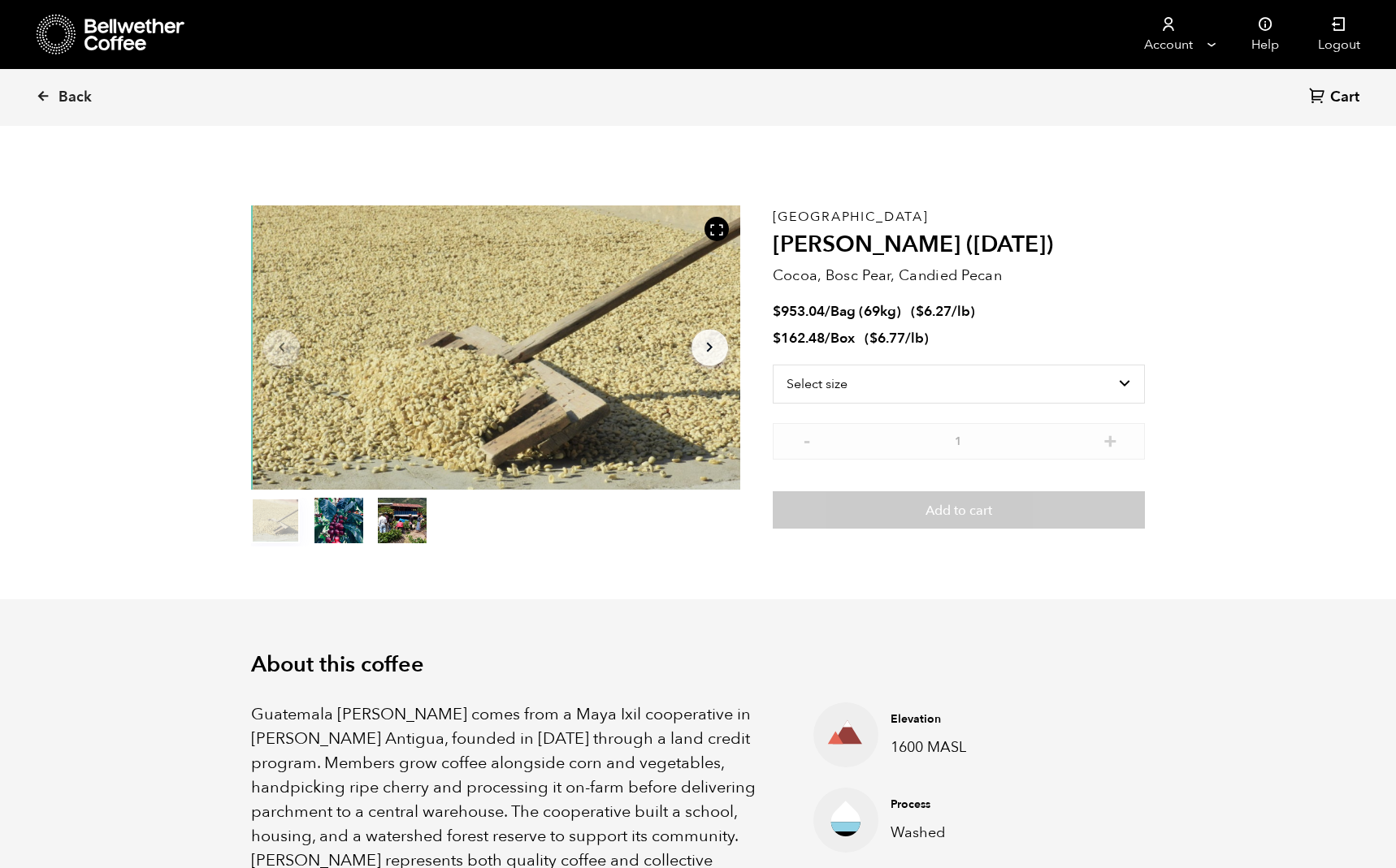
scroll to position [707, 866]
select select "bag-2"
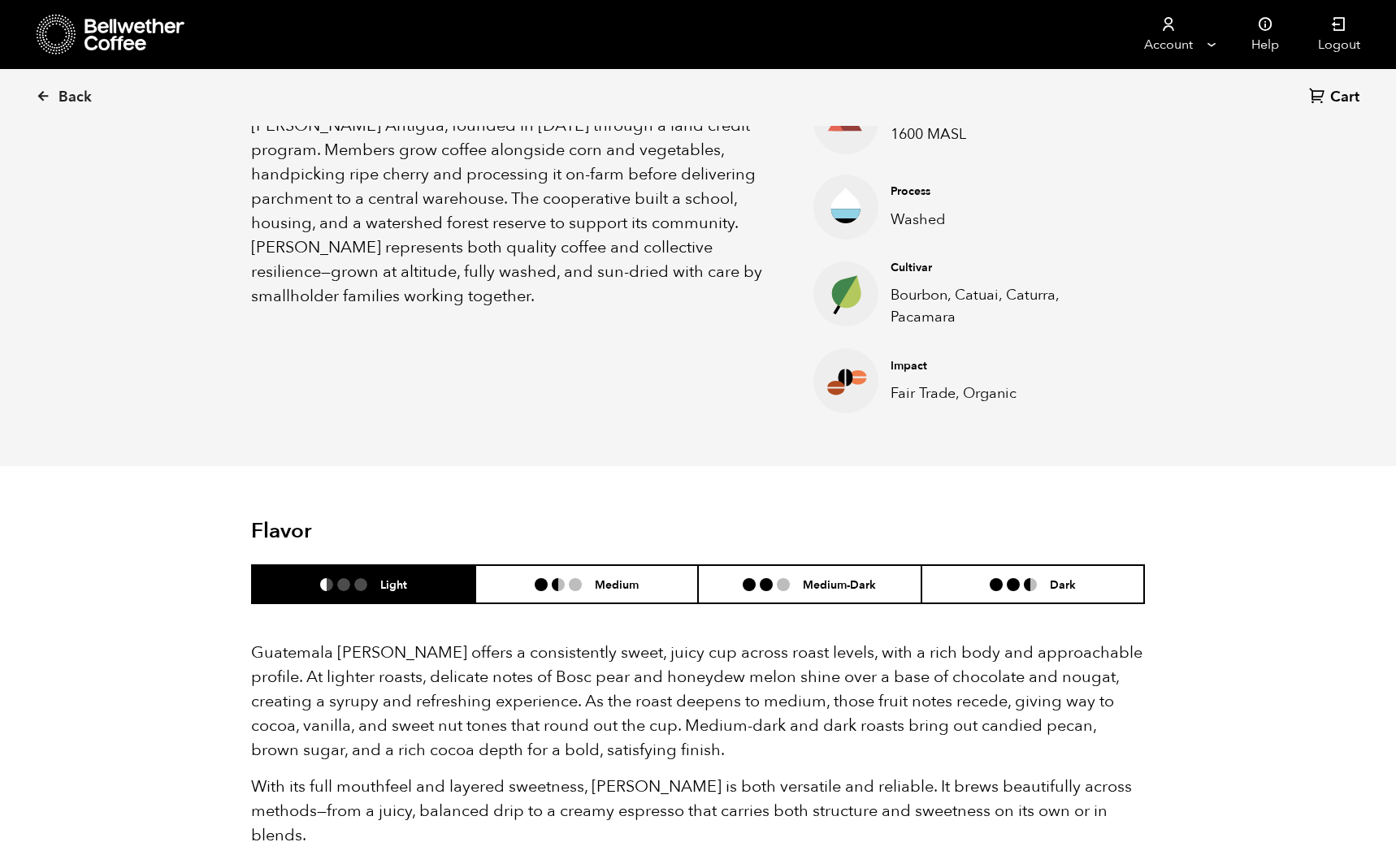
scroll to position [0, 0]
